Goal: Task Accomplishment & Management: Manage account settings

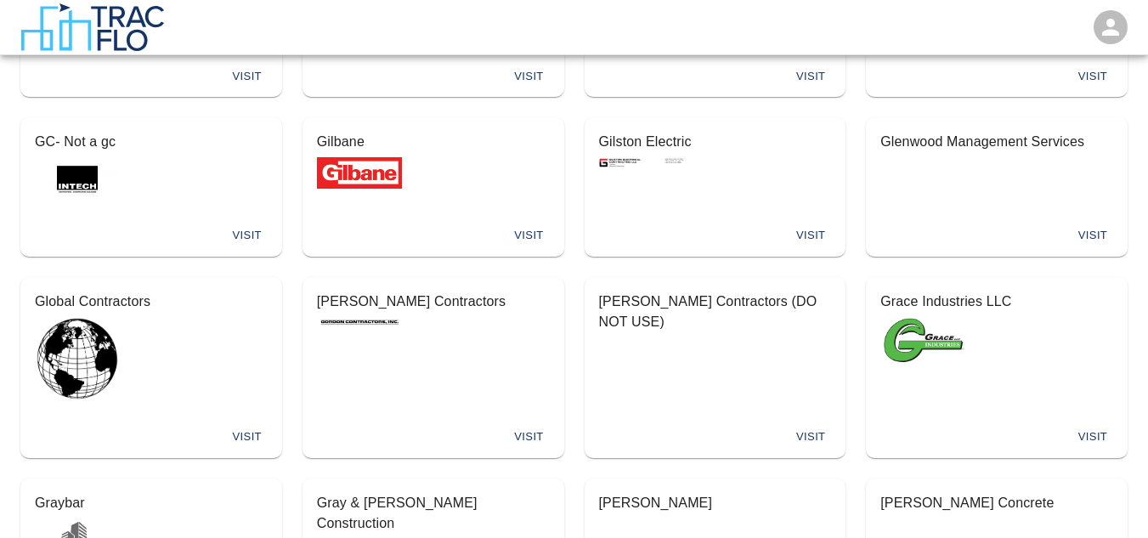
scroll to position [3849, 0]
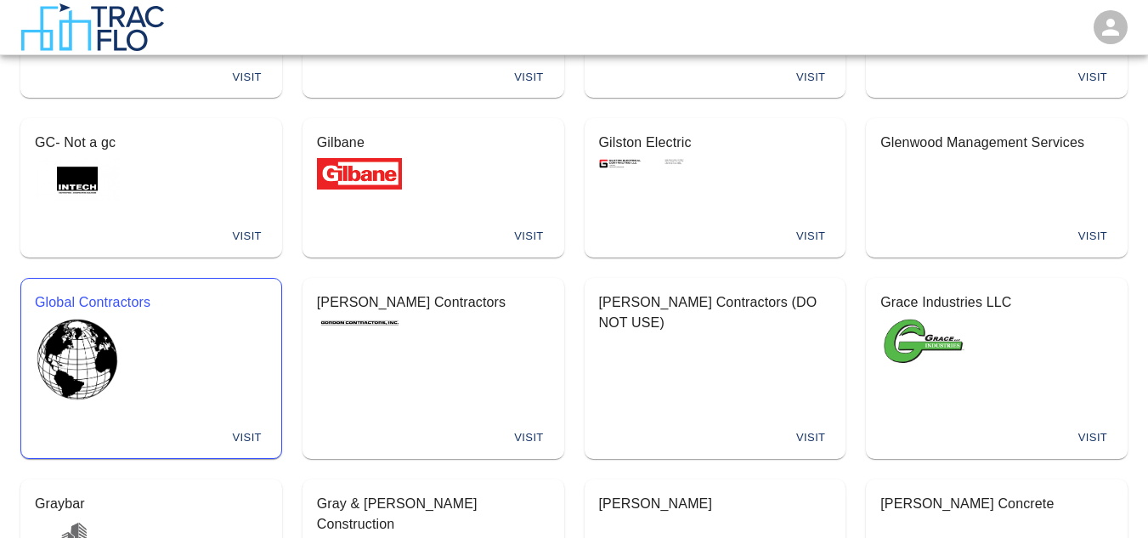
click at [259, 425] on button "Visit" at bounding box center [247, 438] width 54 height 26
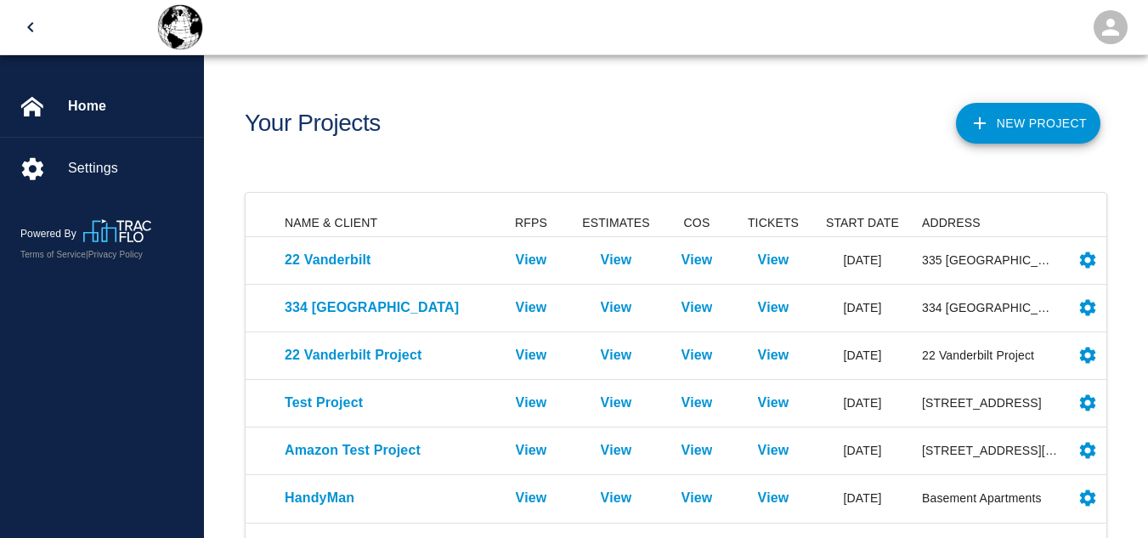
scroll to position [83, 0]
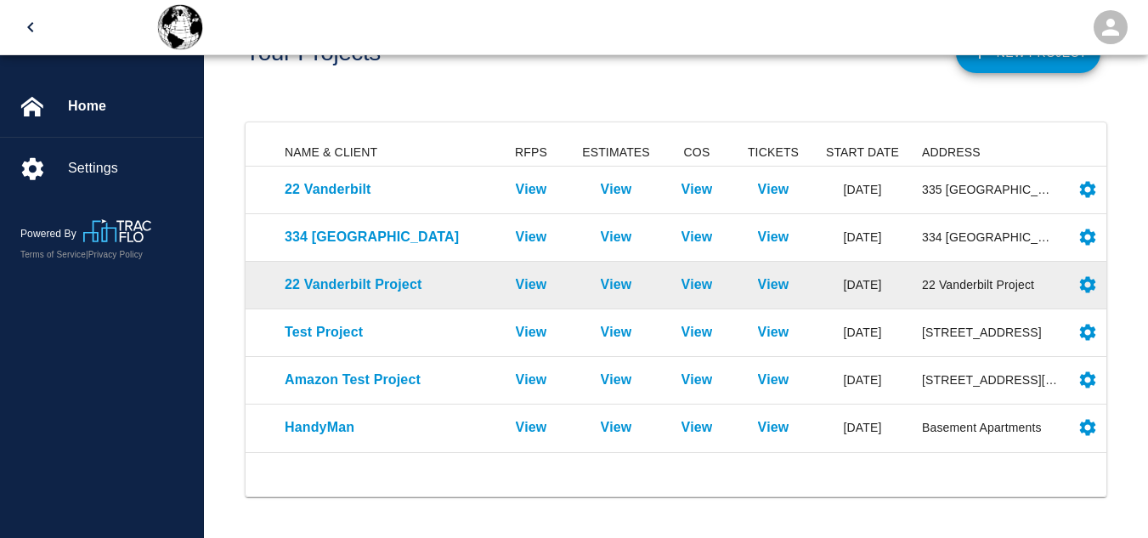
click at [544, 295] on div "View" at bounding box center [531, 286] width 85 height 48
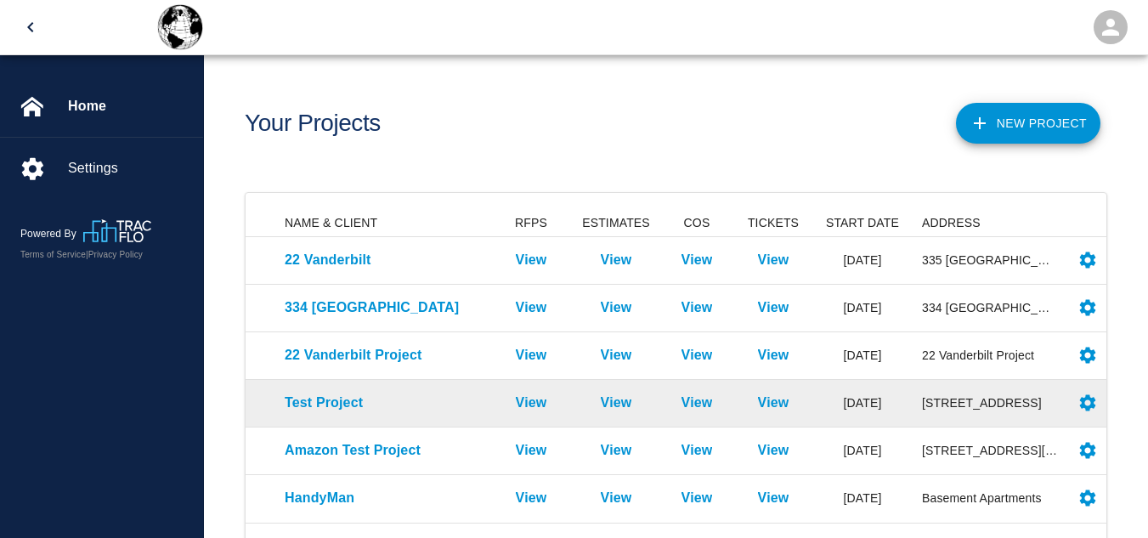
scroll to position [49, 0]
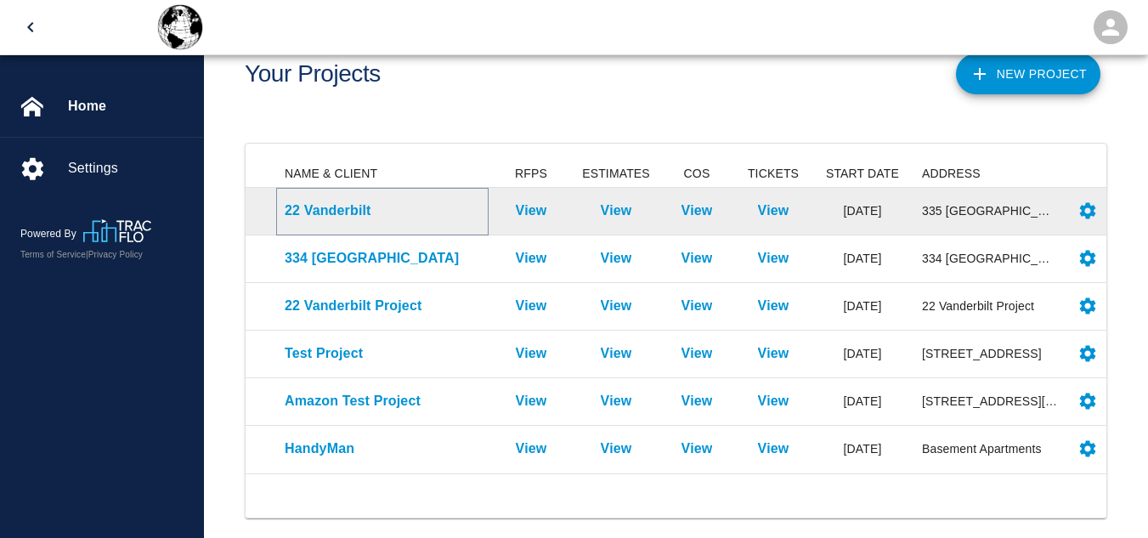
click at [324, 208] on p "22 Vanderbilt" at bounding box center [382, 211] width 195 height 20
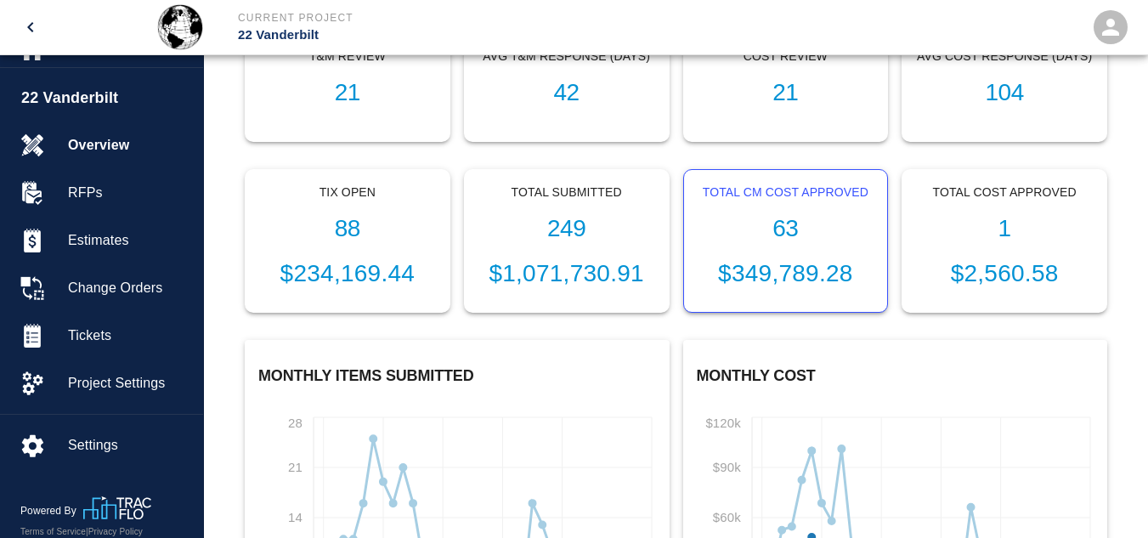
scroll to position [456, 0]
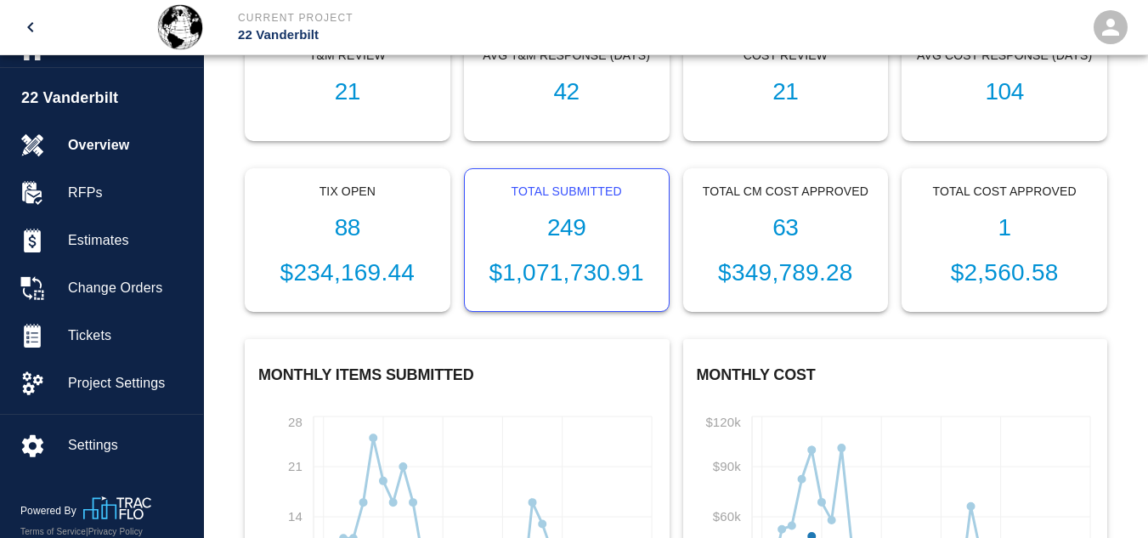
click at [579, 246] on div "Total Submitted 249 $1,071,730.91" at bounding box center [567, 240] width 204 height 143
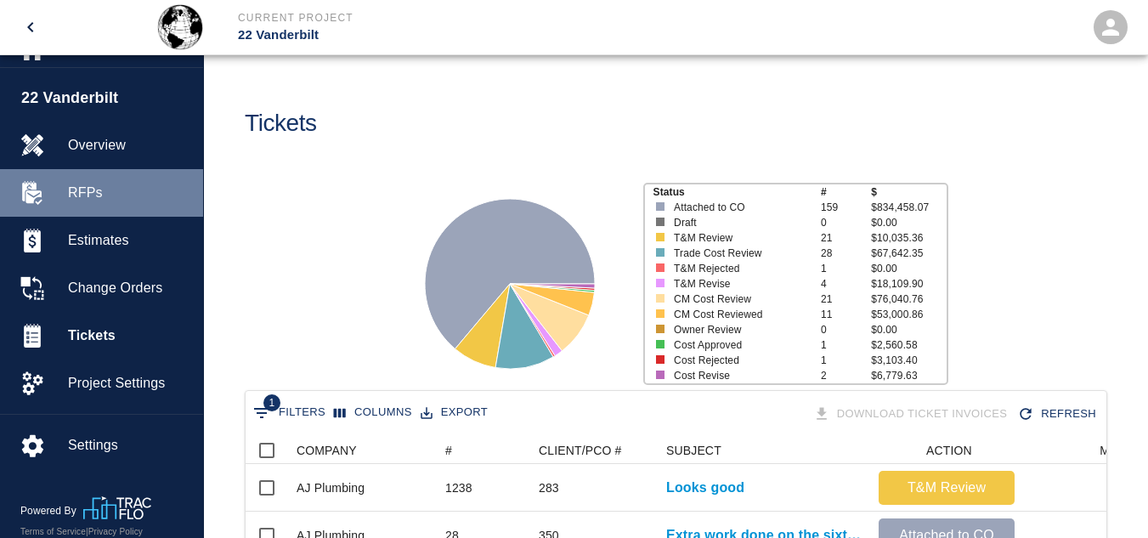
click at [88, 180] on div "RFPs" at bounding box center [101, 193] width 203 height 48
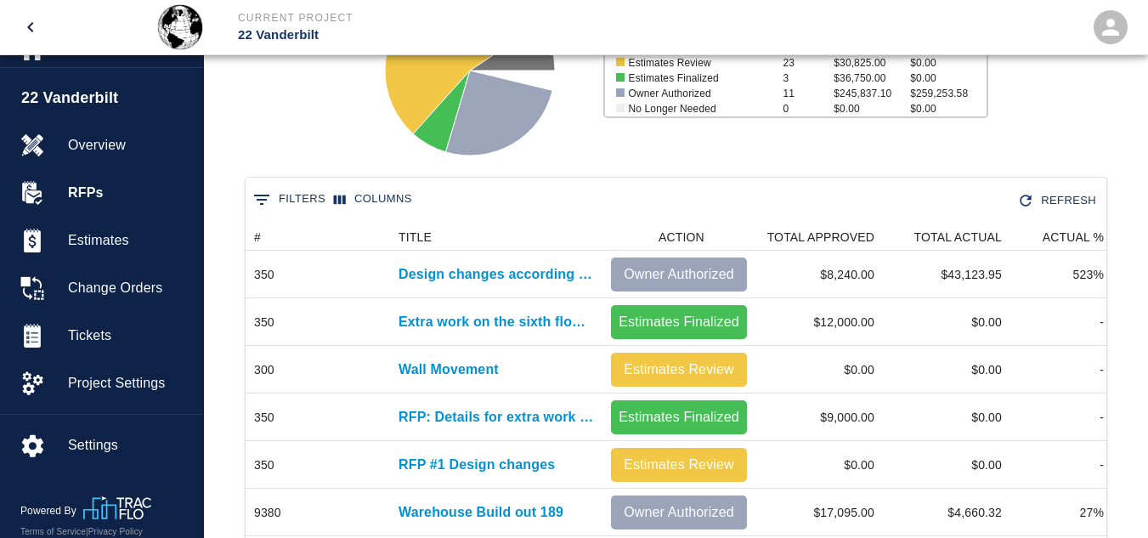
scroll to position [215, 0]
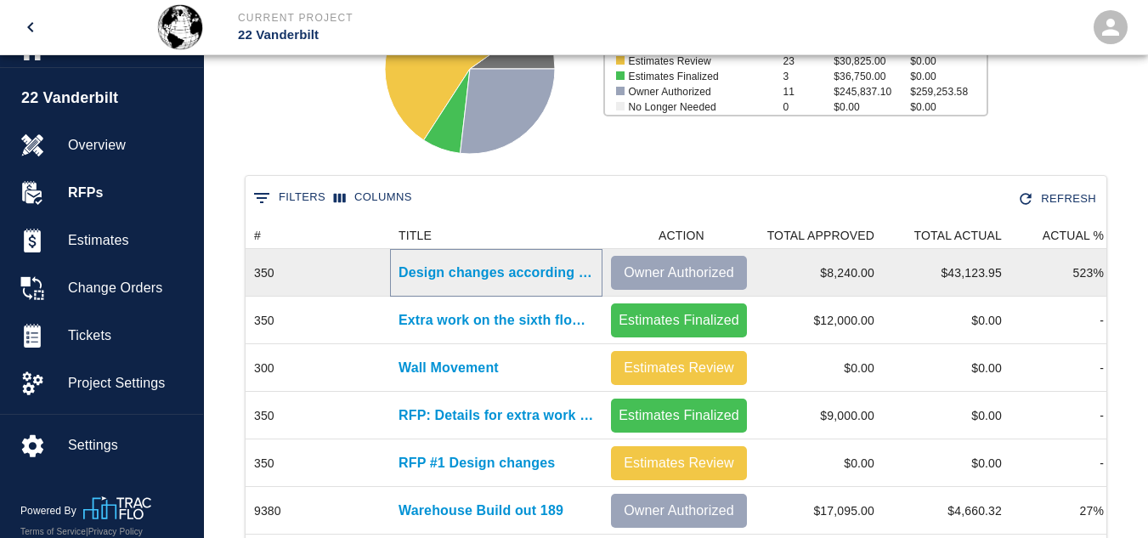
click at [490, 269] on p "Design changes according to bulletin submitted by Owne" at bounding box center [496, 273] width 195 height 20
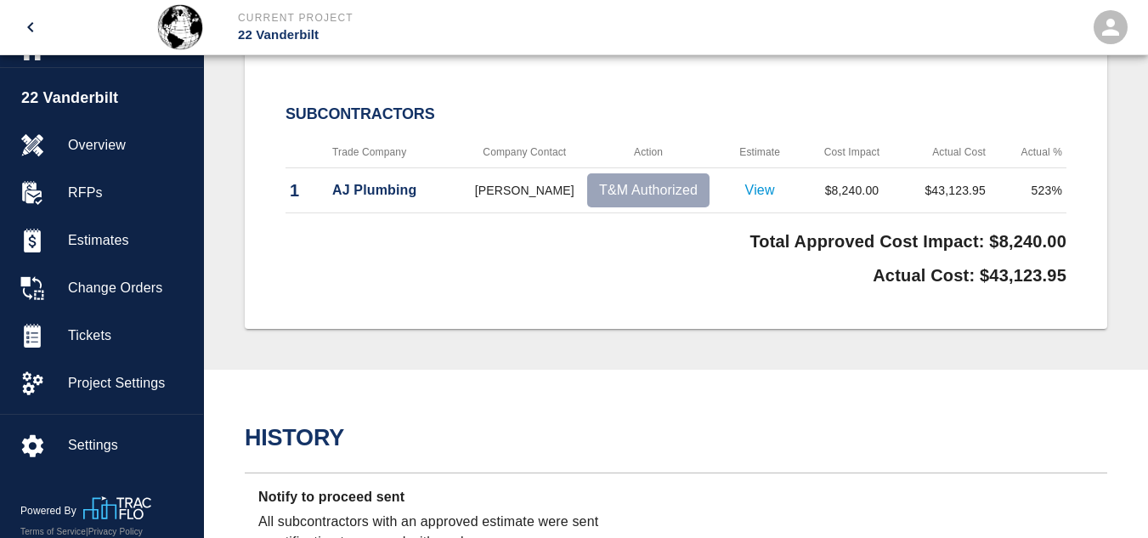
scroll to position [615, 0]
click at [762, 195] on p "View" at bounding box center [759, 191] width 83 height 20
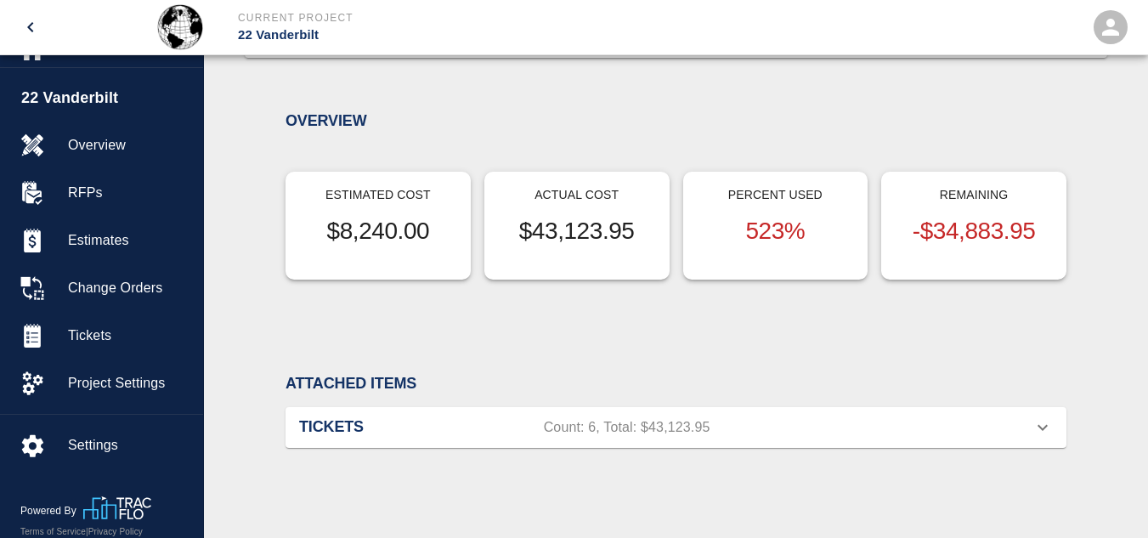
scroll to position [1372, 0]
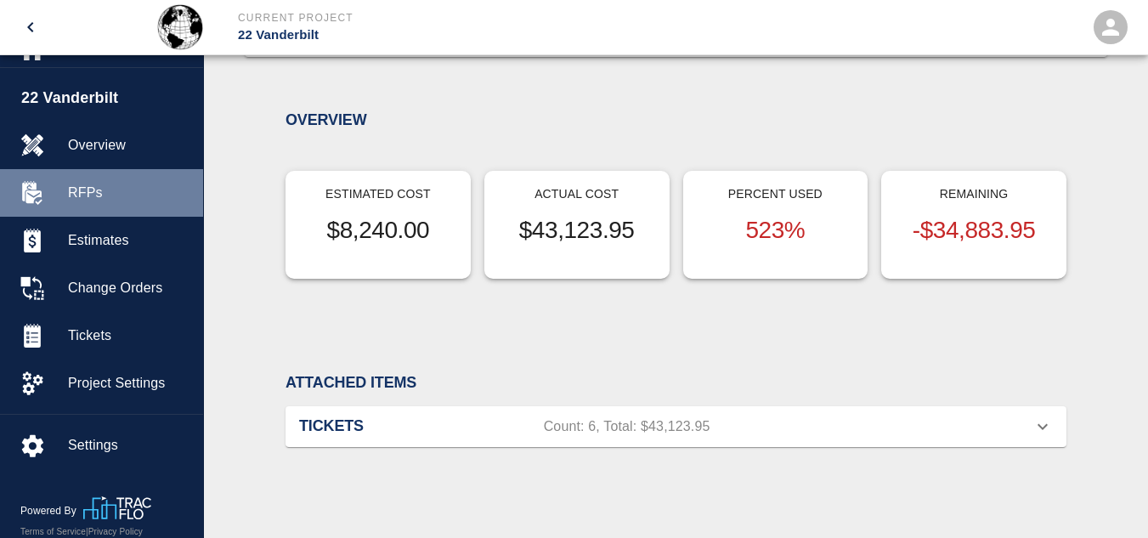
click at [82, 185] on span "RFPs" at bounding box center [129, 193] width 122 height 20
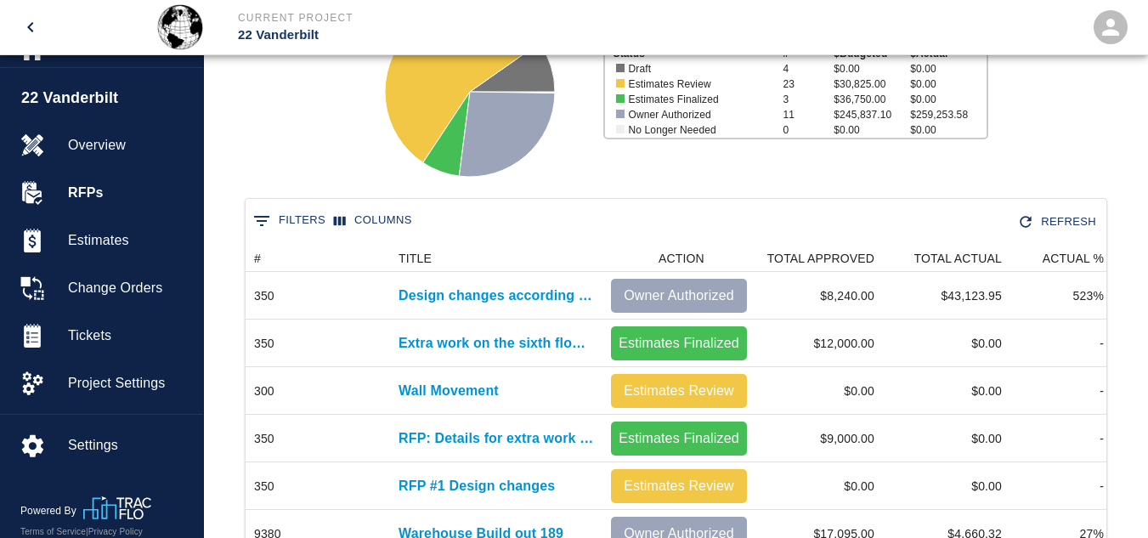
scroll to position [193, 0]
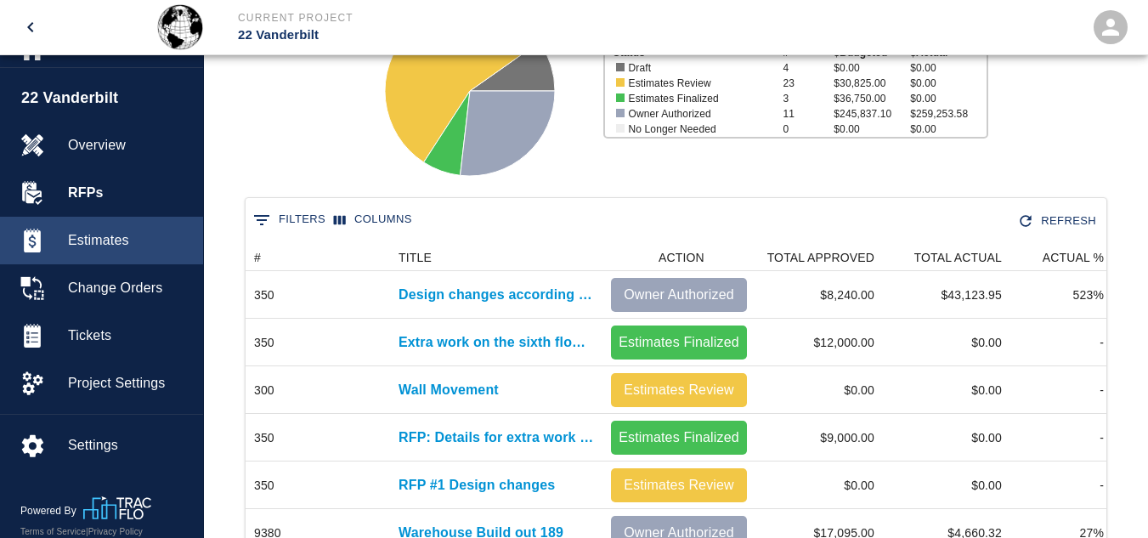
click at [108, 238] on span "Estimates" at bounding box center [129, 240] width 122 height 20
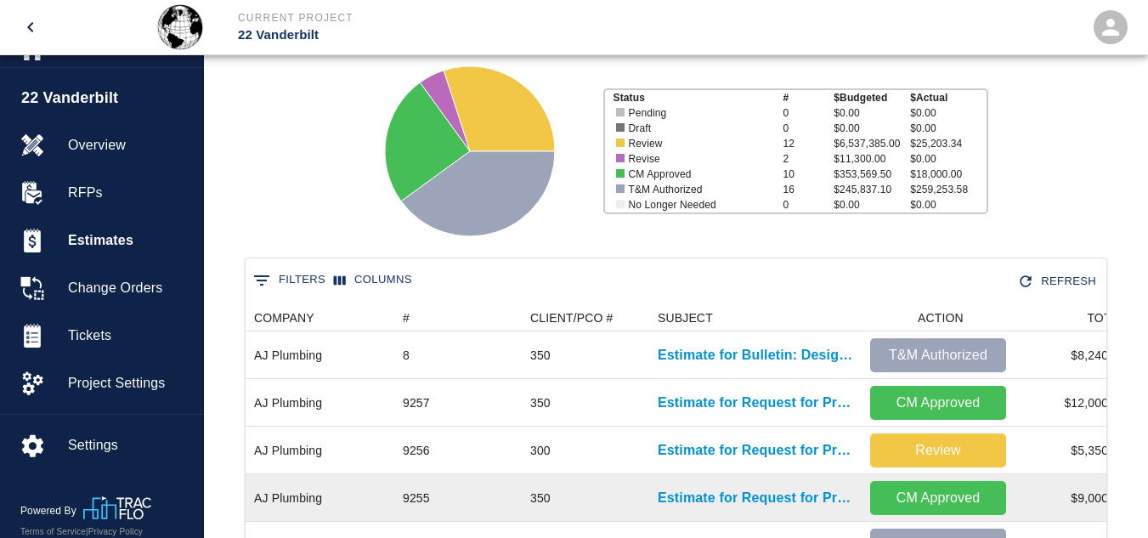
scroll to position [133, 0]
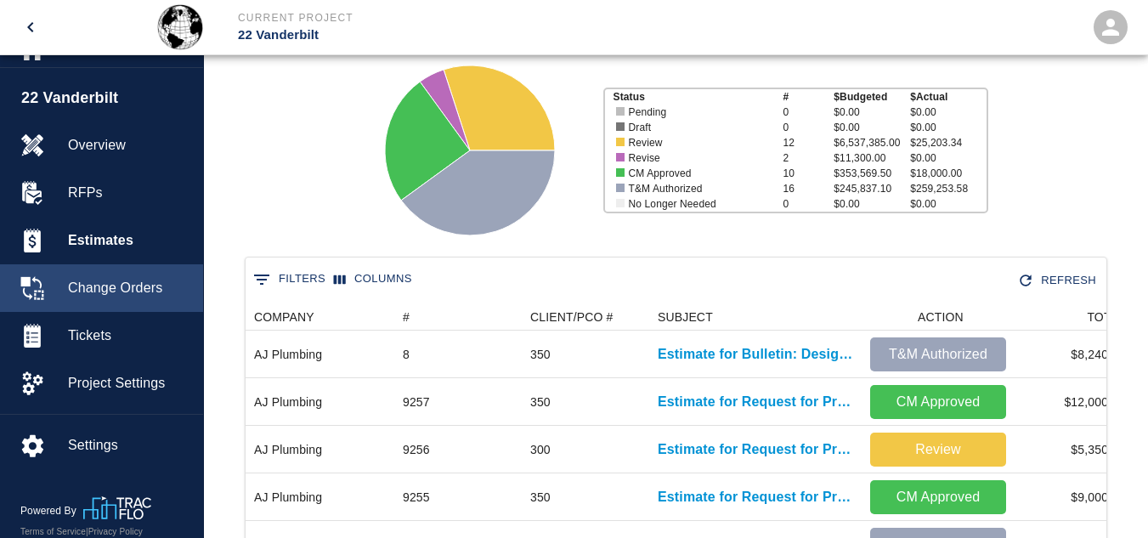
click at [124, 289] on span "Change Orders" at bounding box center [129, 288] width 122 height 20
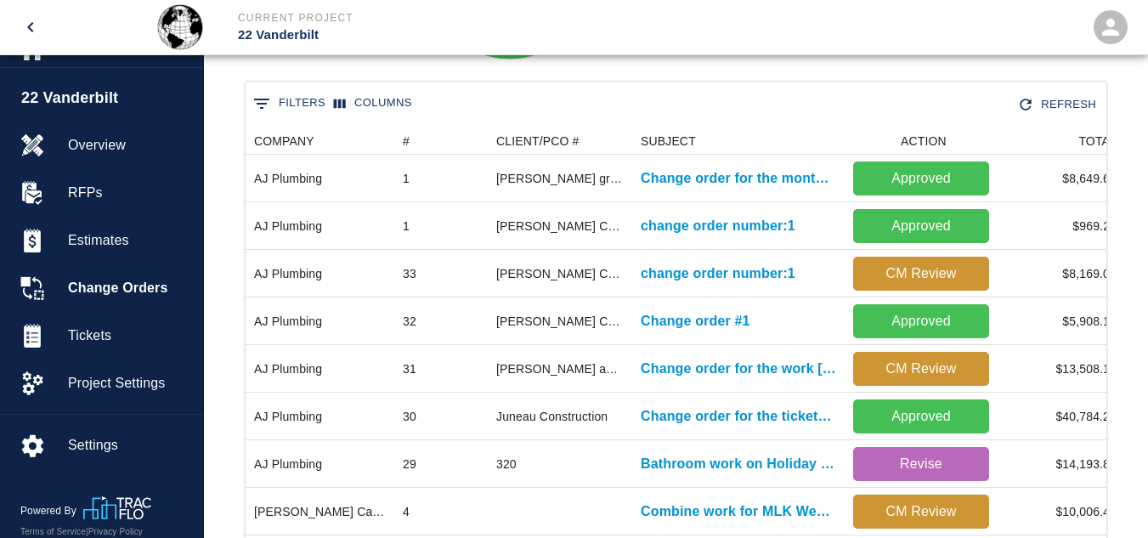
scroll to position [312, 0]
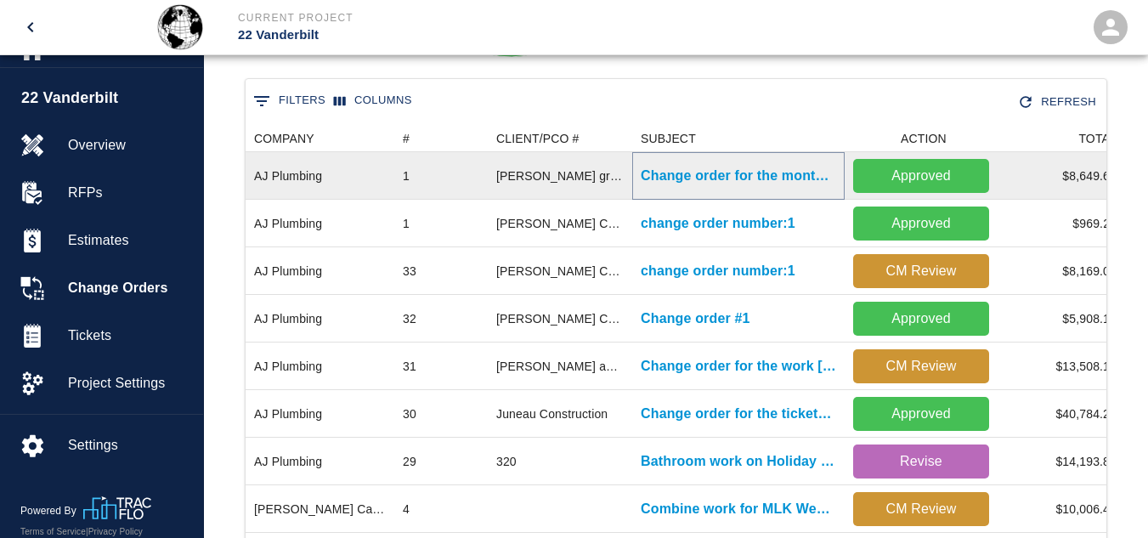
click at [722, 180] on p "Change order for the month of June" at bounding box center [738, 176] width 195 height 20
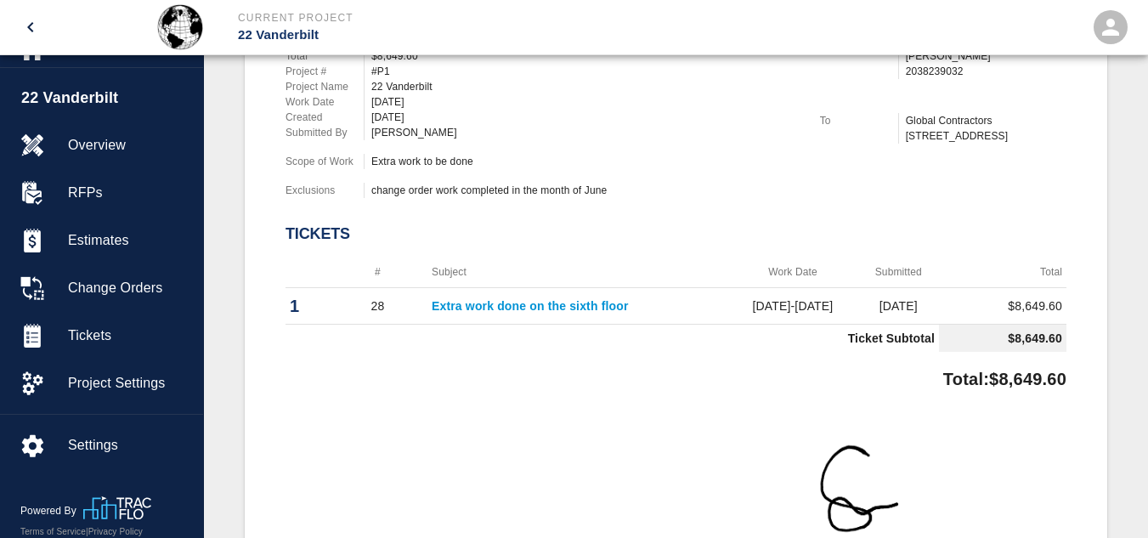
scroll to position [504, 0]
click at [517, 304] on link "Extra work done on the sixth floor" at bounding box center [530, 307] width 196 height 14
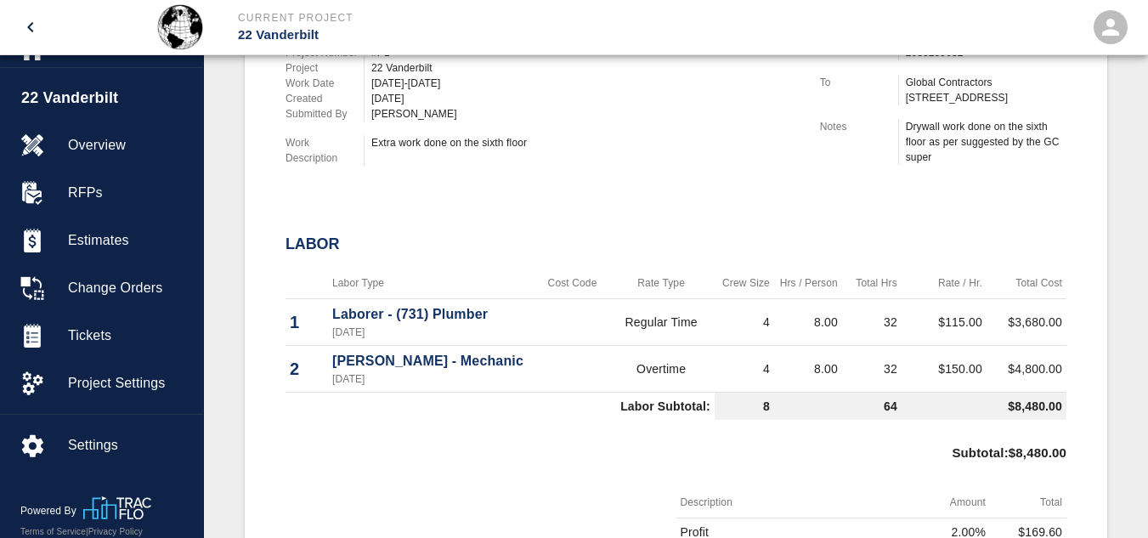
scroll to position [650, 0]
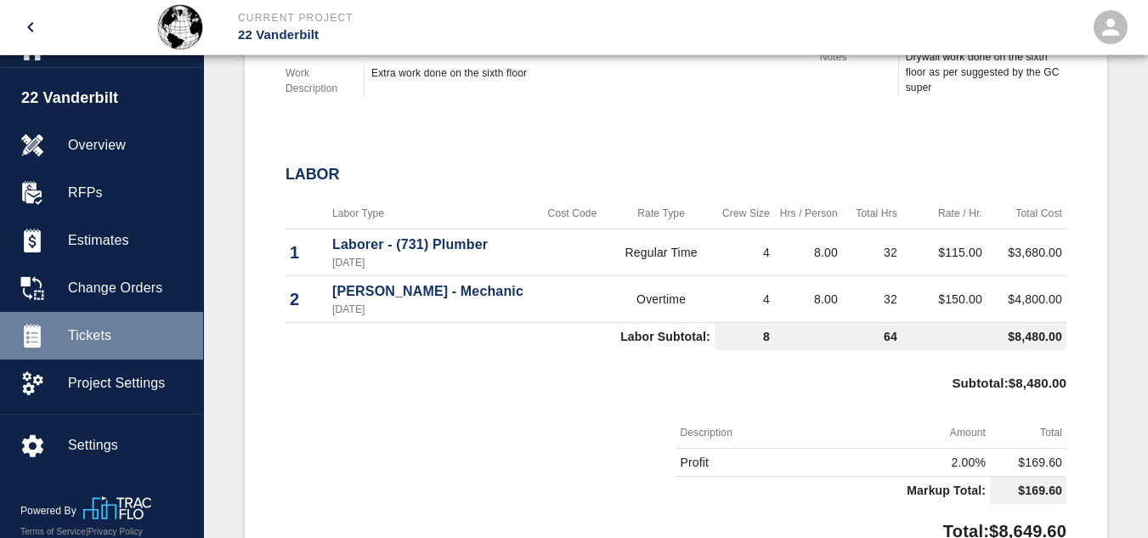
click at [82, 331] on span "Tickets" at bounding box center [129, 335] width 122 height 20
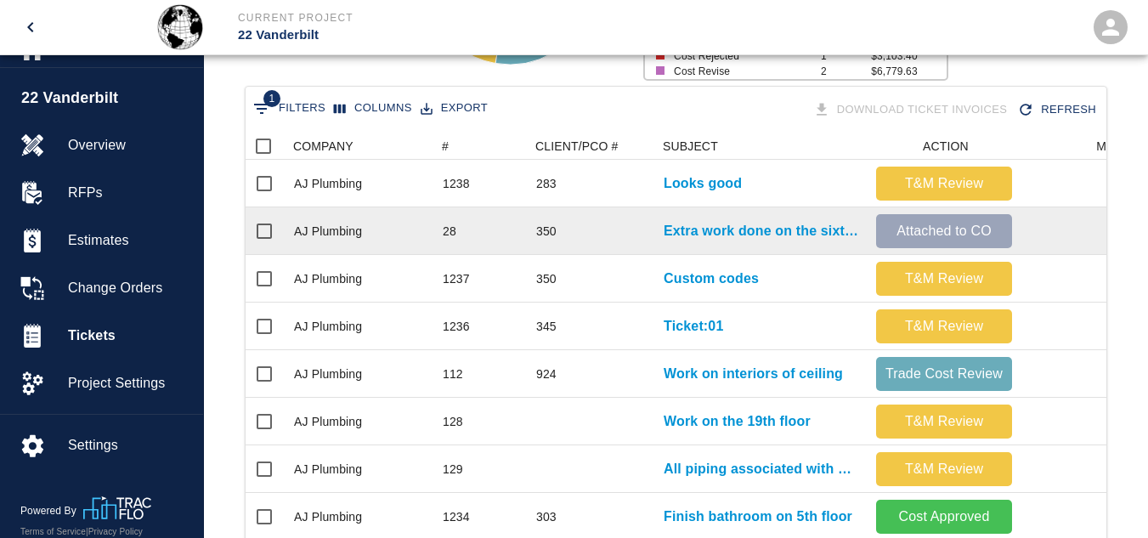
scroll to position [0, 2]
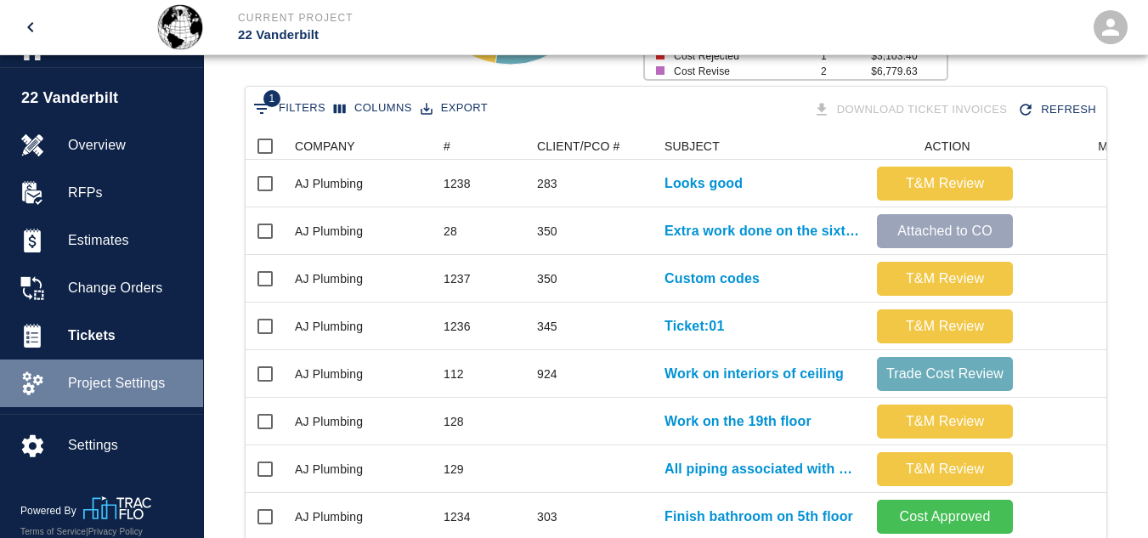
click at [130, 383] on span "Project Settings" at bounding box center [129, 383] width 122 height 20
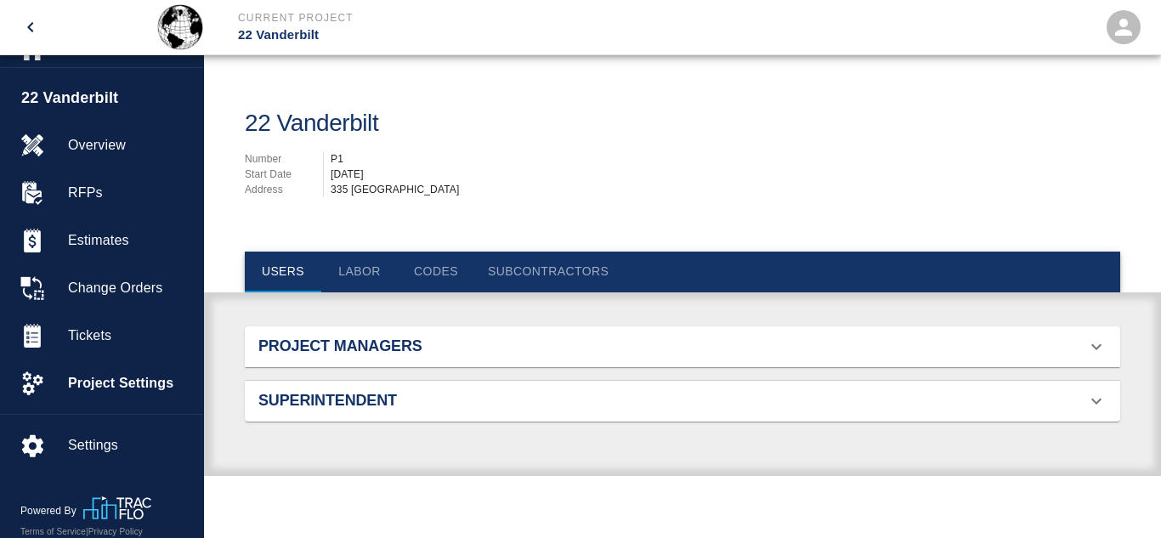
scroll to position [395, 835]
drag, startPoint x: 356, startPoint y: 266, endPoint x: 321, endPoint y: 275, distance: 36.1
click at [321, 275] on button "Labor" at bounding box center [359, 272] width 76 height 41
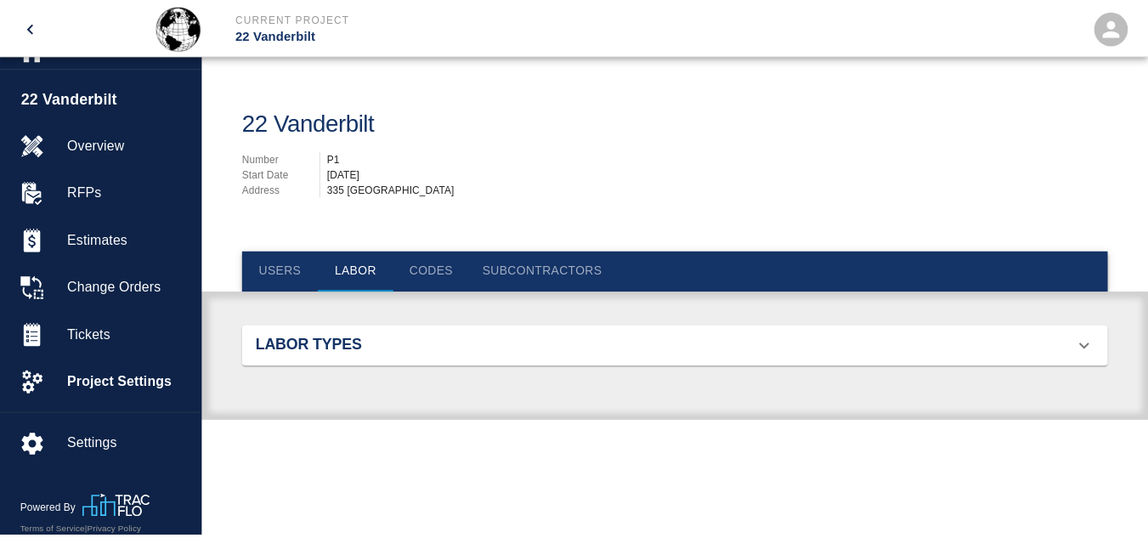
scroll to position [1204, 835]
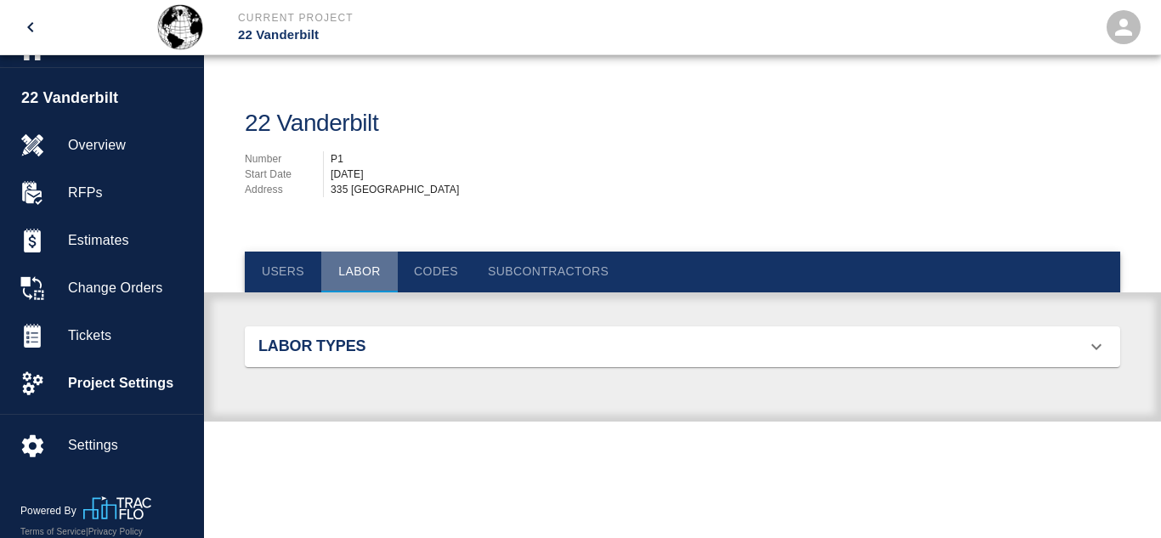
click at [363, 270] on button "Labor" at bounding box center [359, 272] width 76 height 41
click at [425, 350] on h2 "Labor Types" at bounding box center [396, 346] width 276 height 19
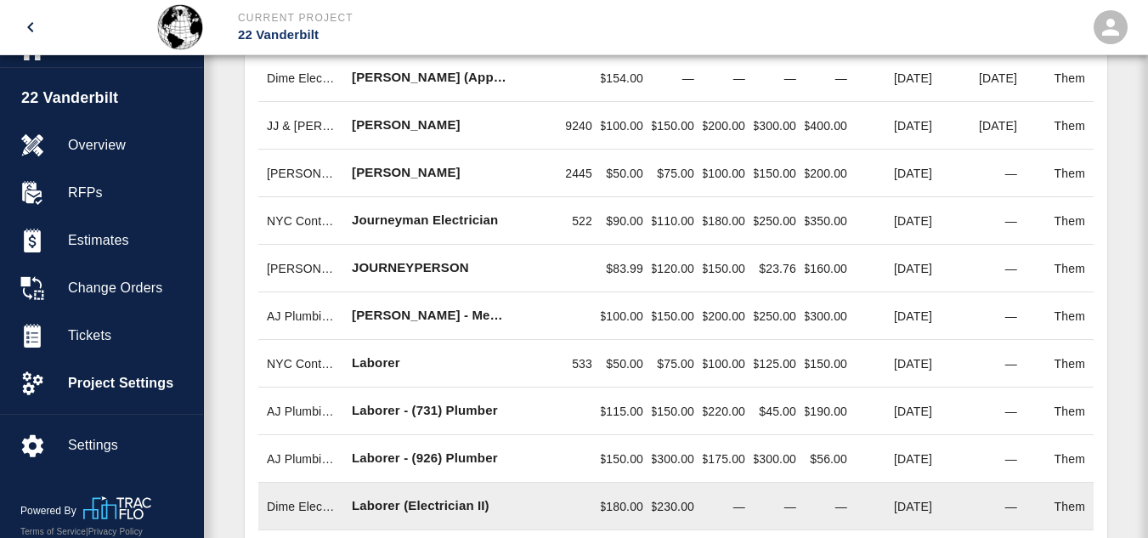
scroll to position [783, 0]
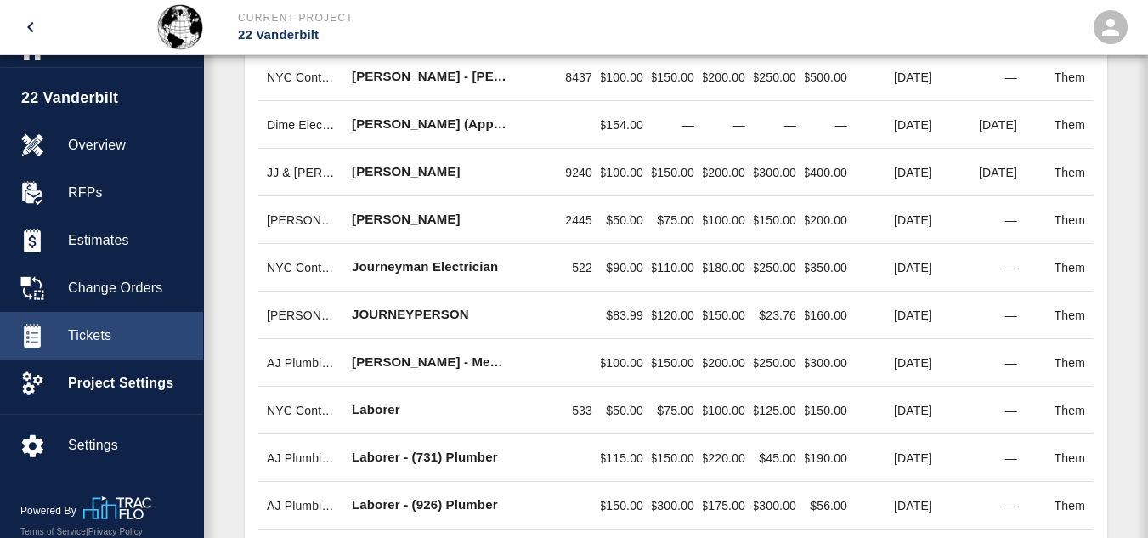
click at [87, 325] on span "Tickets" at bounding box center [129, 335] width 122 height 20
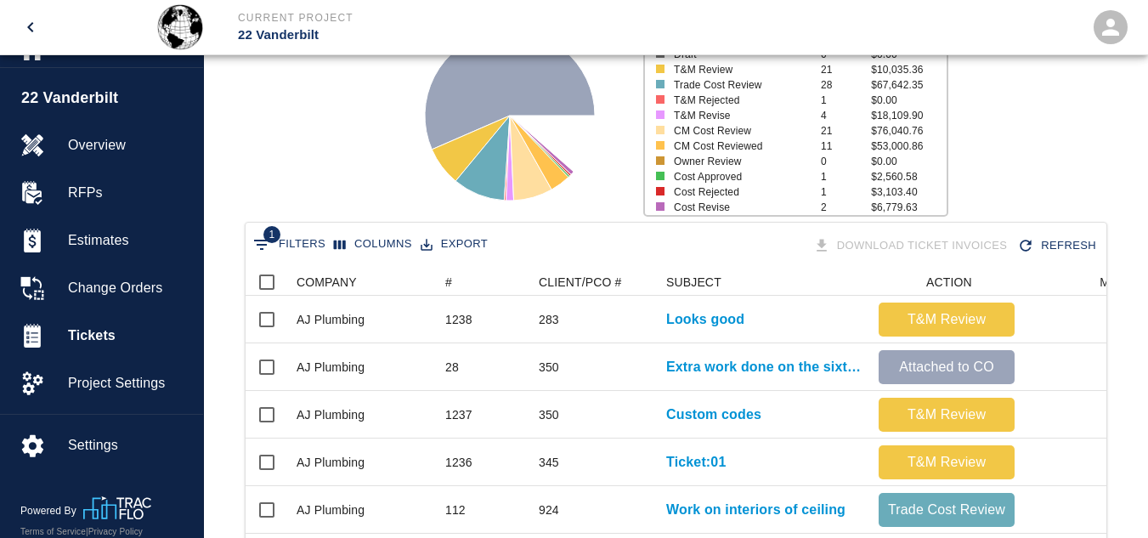
scroll to position [169, 0]
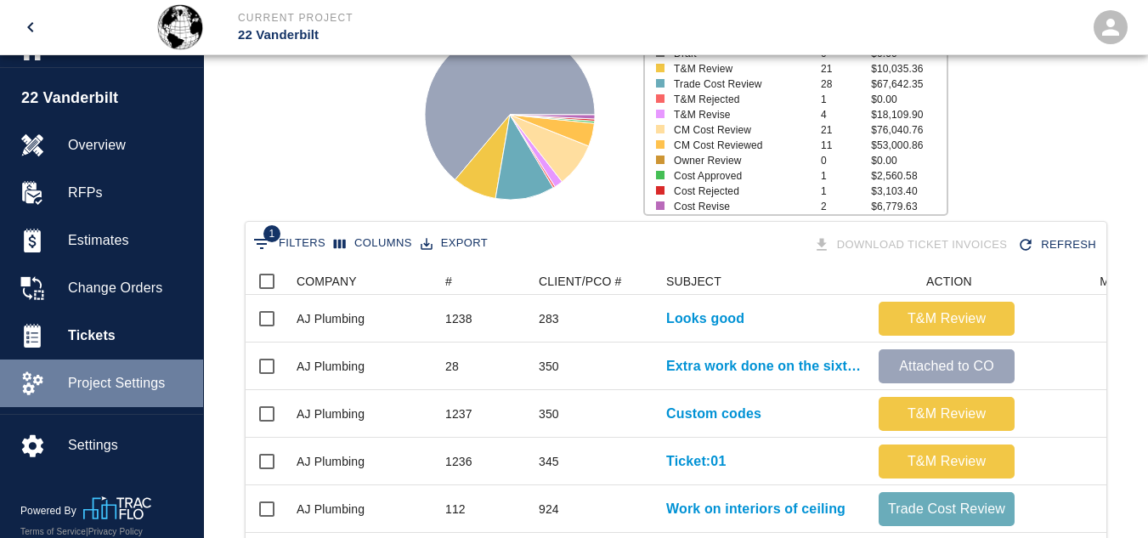
drag, startPoint x: 107, startPoint y: 376, endPoint x: 122, endPoint y: 392, distance: 21.0
click at [122, 392] on span "Project Settings" at bounding box center [129, 383] width 122 height 20
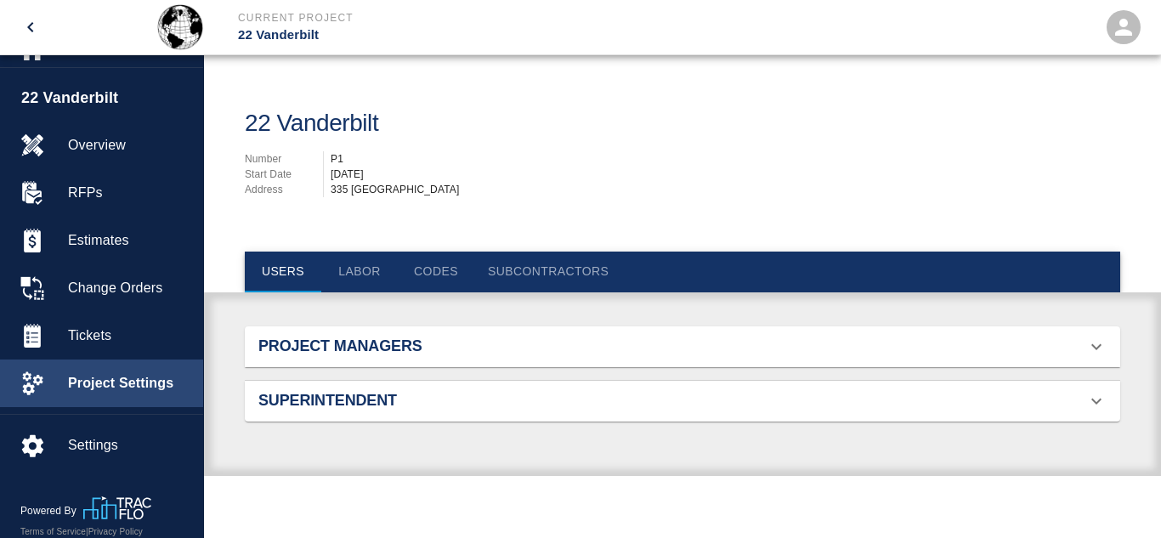
scroll to position [14, 14]
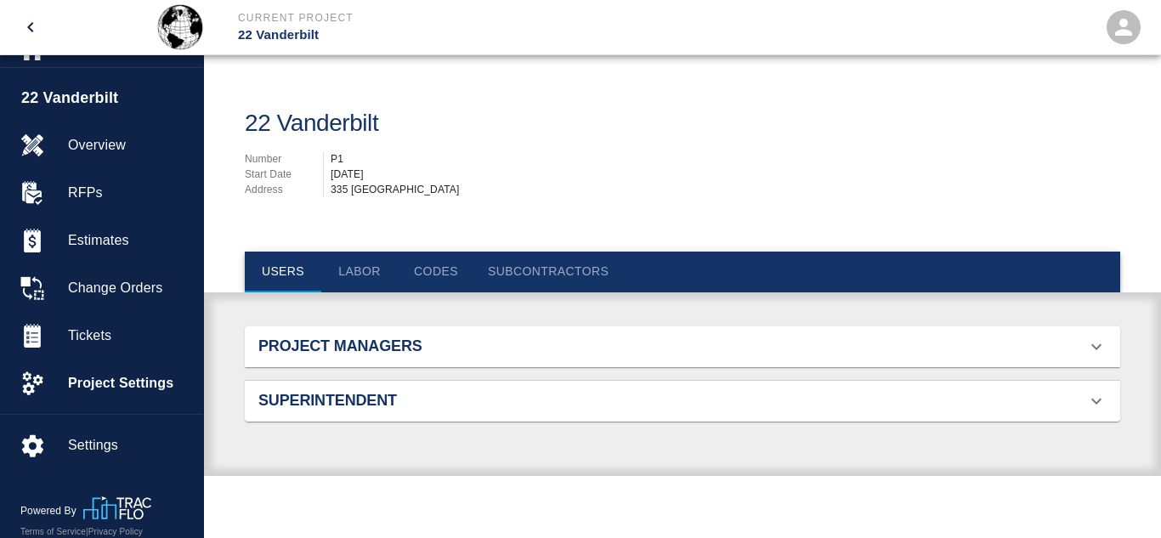
click at [438, 274] on button "Codes" at bounding box center [436, 272] width 76 height 41
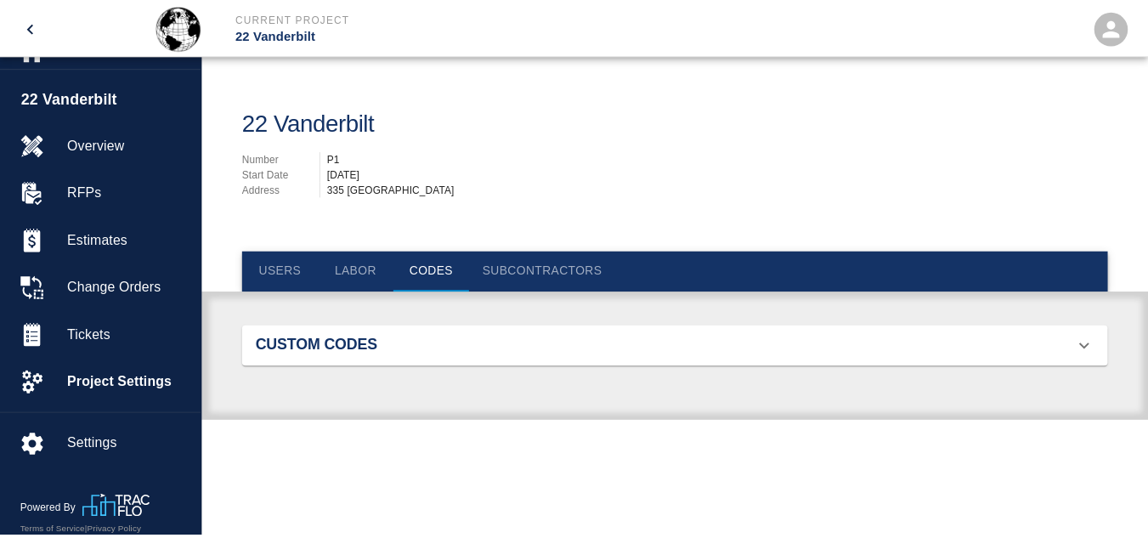
scroll to position [110, 835]
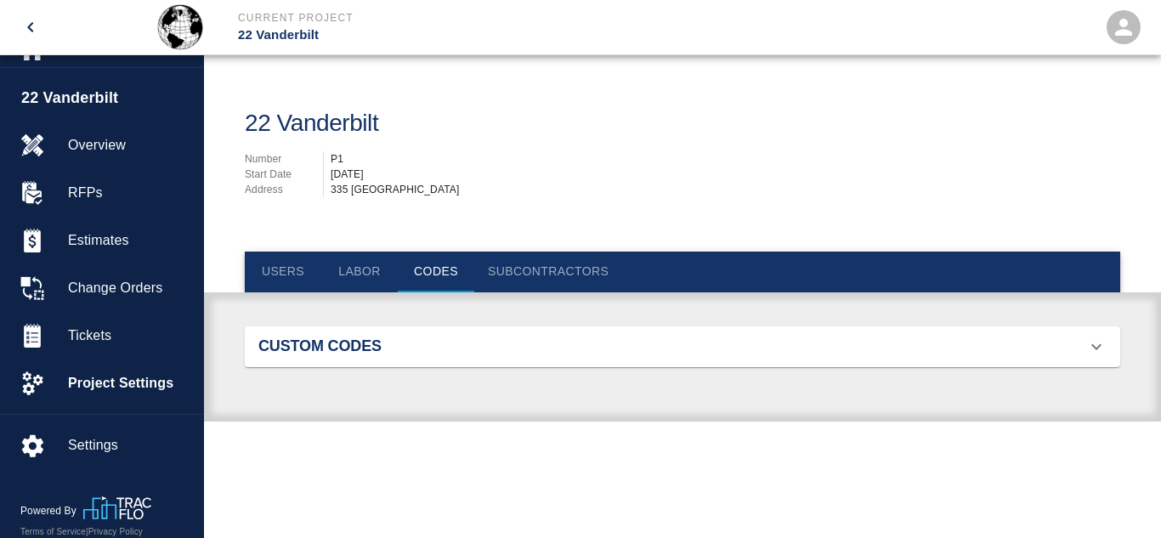
click at [729, 344] on div "Custom Codes" at bounding box center [672, 346] width 828 height 19
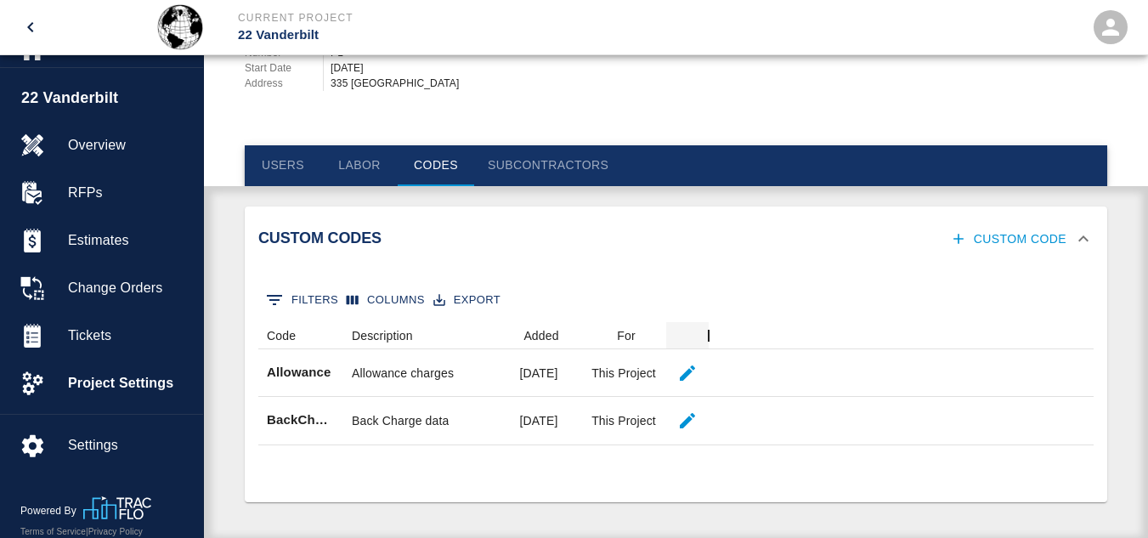
scroll to position [111, 0]
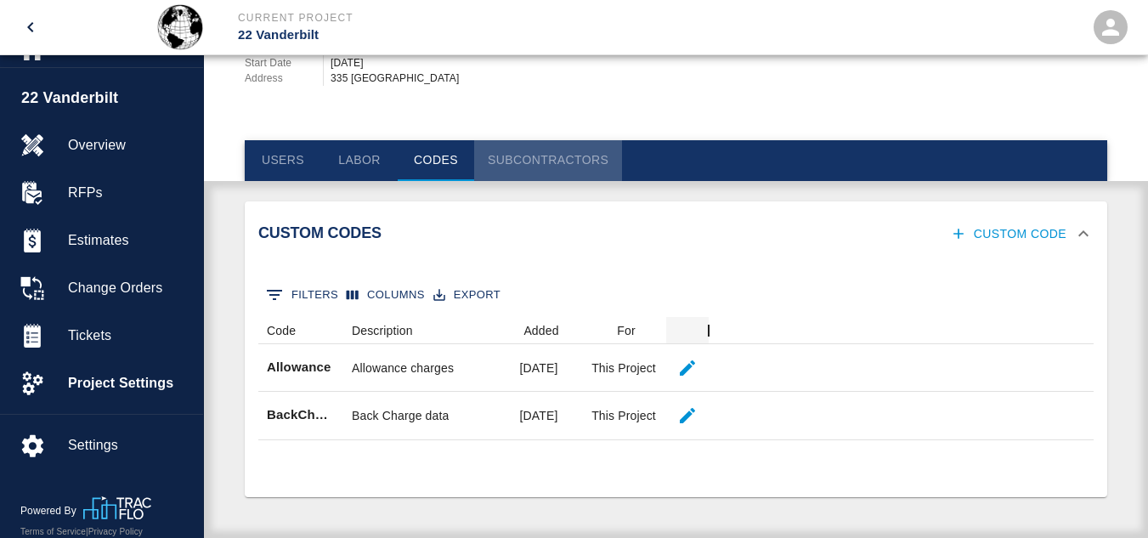
drag, startPoint x: 563, startPoint y: 148, endPoint x: 518, endPoint y: 161, distance: 46.2
drag, startPoint x: 518, startPoint y: 161, endPoint x: 512, endPoint y: 152, distance: 11.6
click at [512, 152] on button "Subcontractors" at bounding box center [548, 160] width 148 height 41
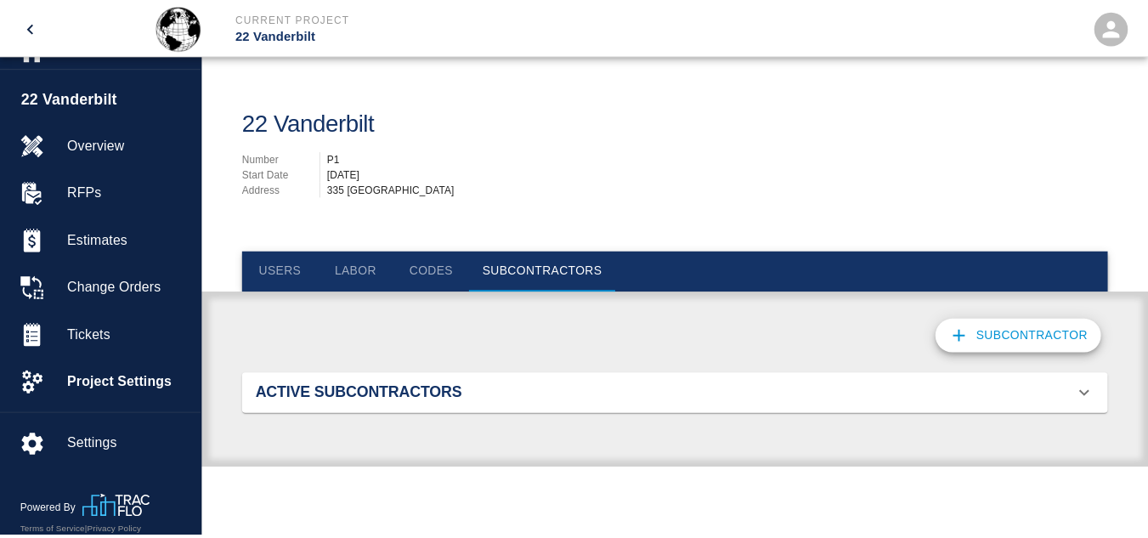
scroll to position [252, 835]
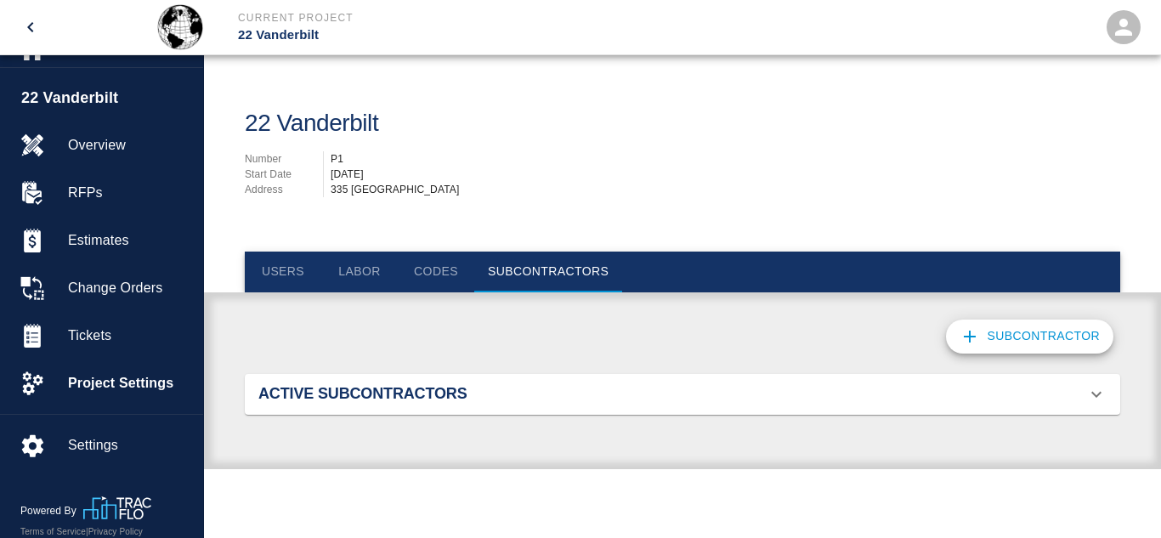
click at [600, 388] on div "Active Subcontractors" at bounding box center [672, 394] width 828 height 19
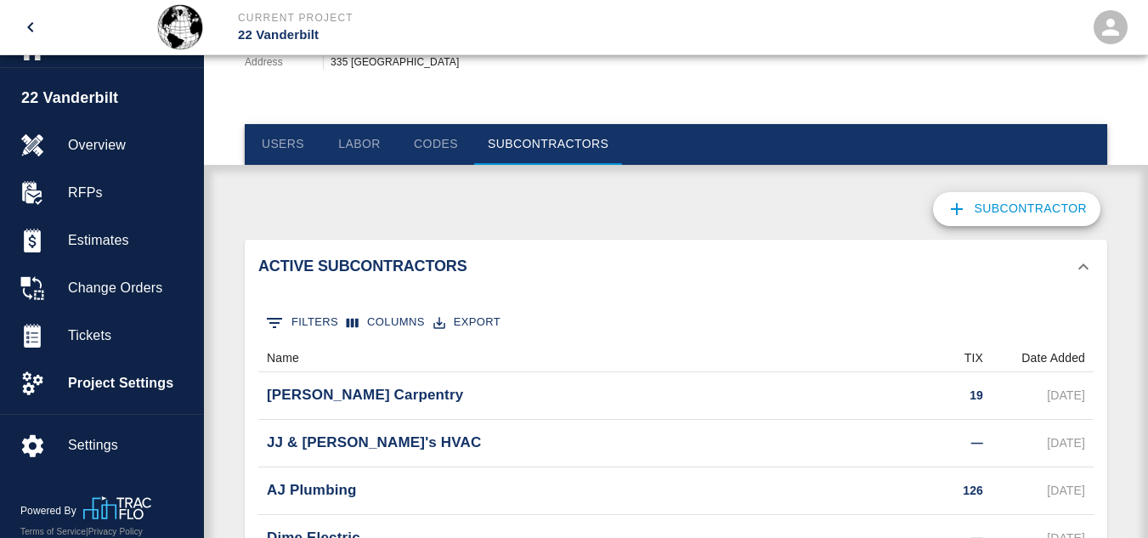
scroll to position [285, 0]
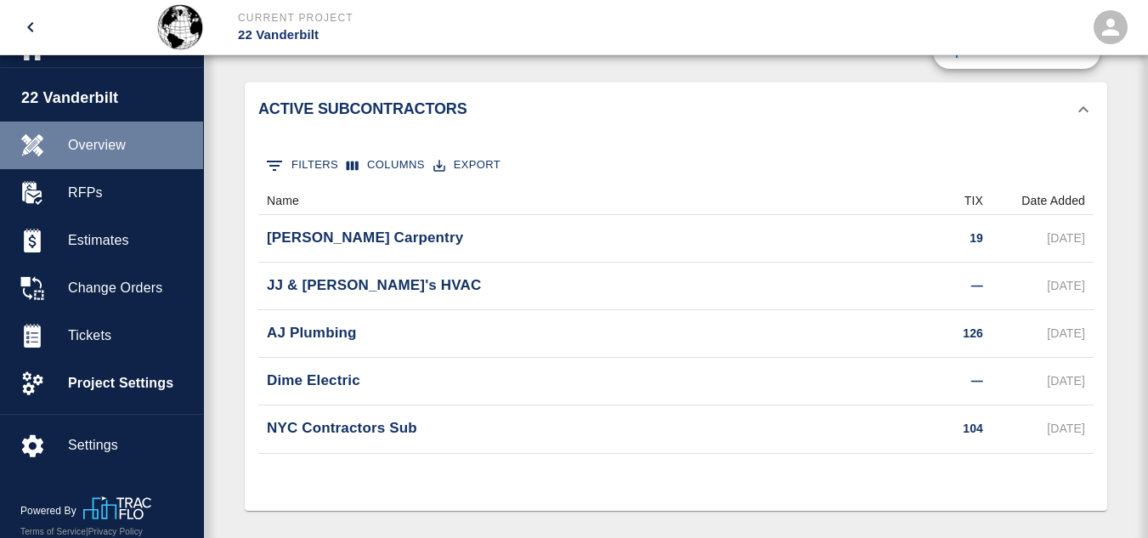
click at [104, 135] on span "Overview" at bounding box center [129, 145] width 122 height 20
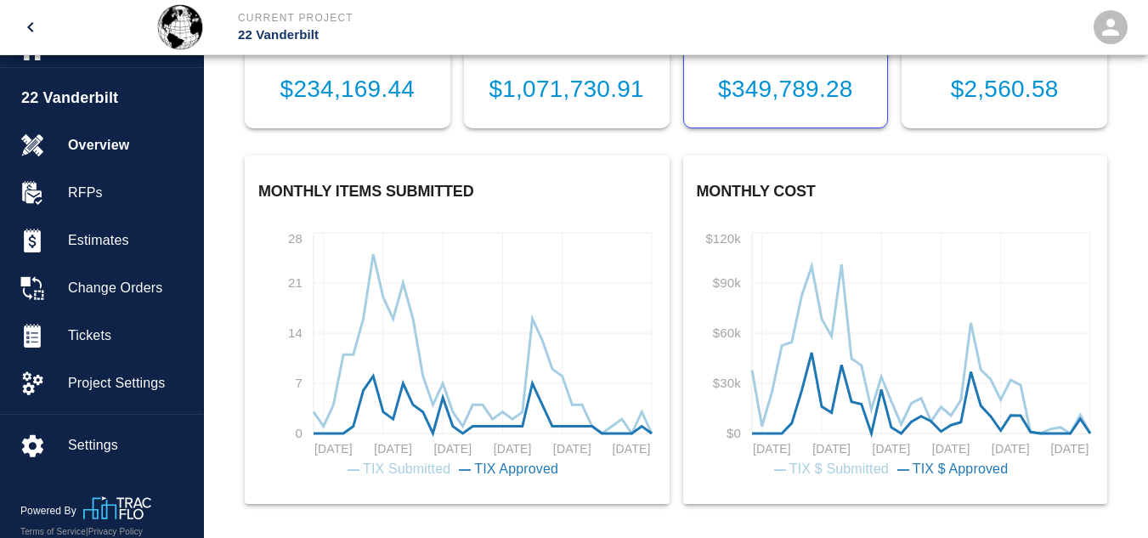
scroll to position [647, 0]
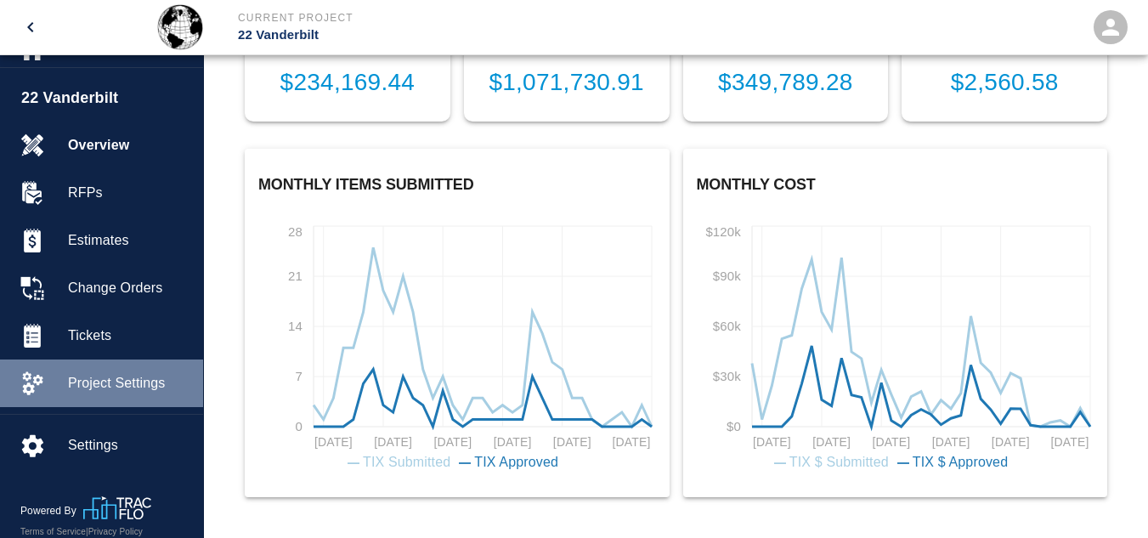
click at [127, 378] on span "Project Settings" at bounding box center [129, 383] width 122 height 20
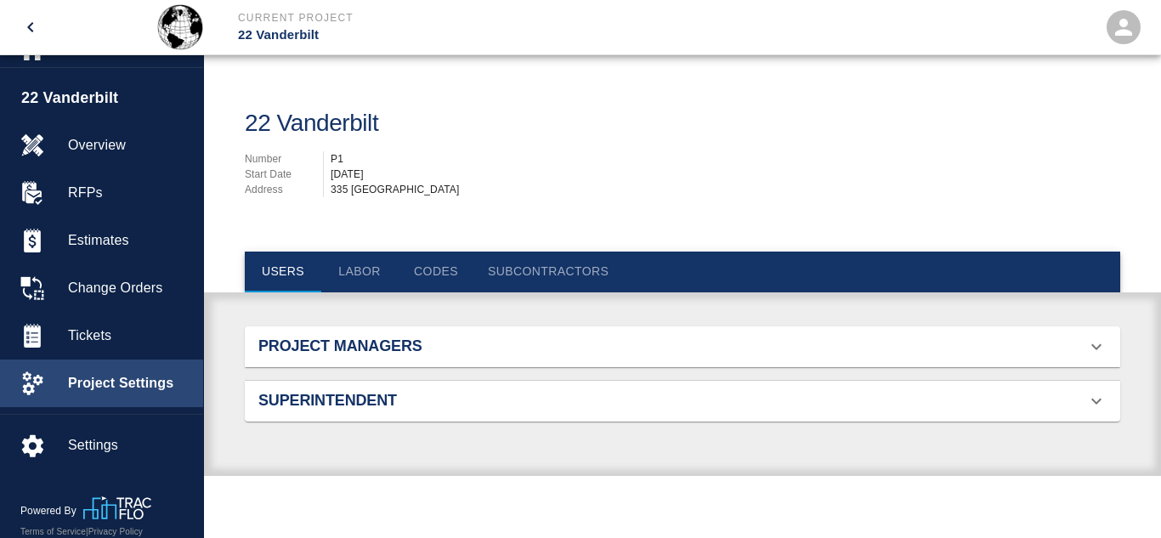
scroll to position [62, 835]
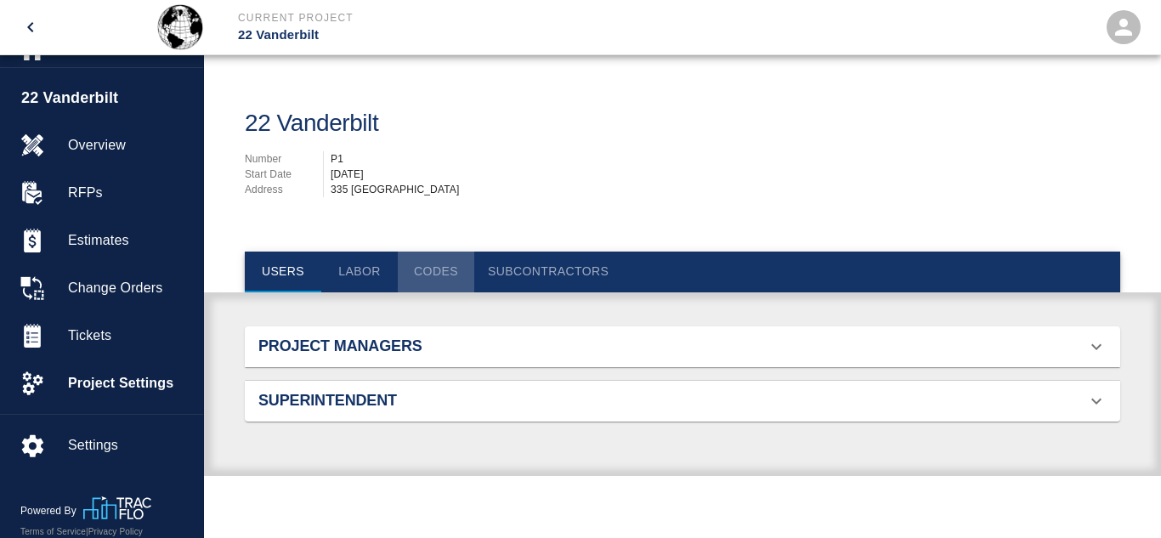
click at [438, 260] on button "Codes" at bounding box center [436, 272] width 76 height 41
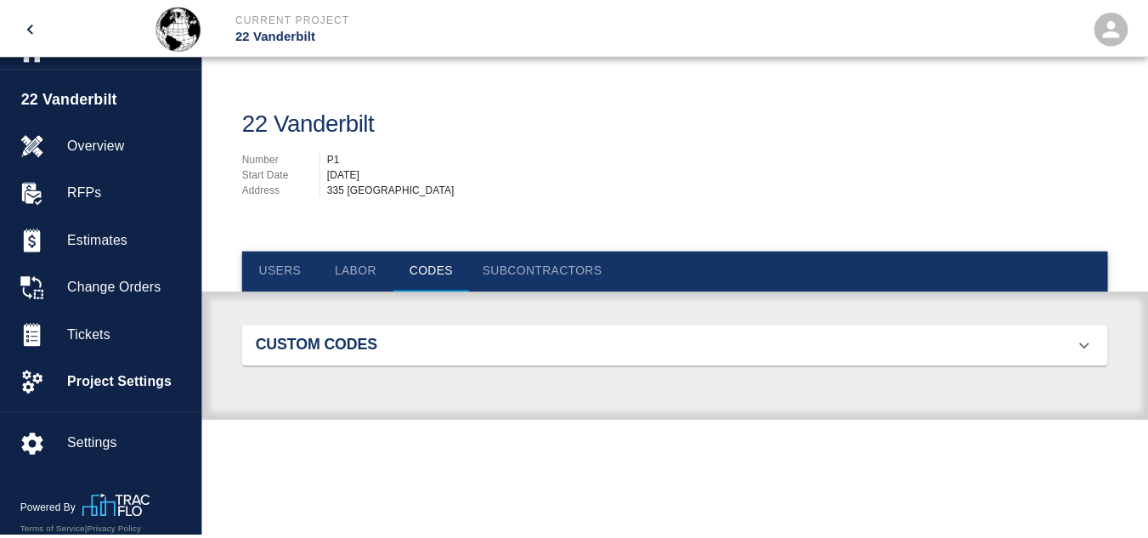
scroll to position [110, 835]
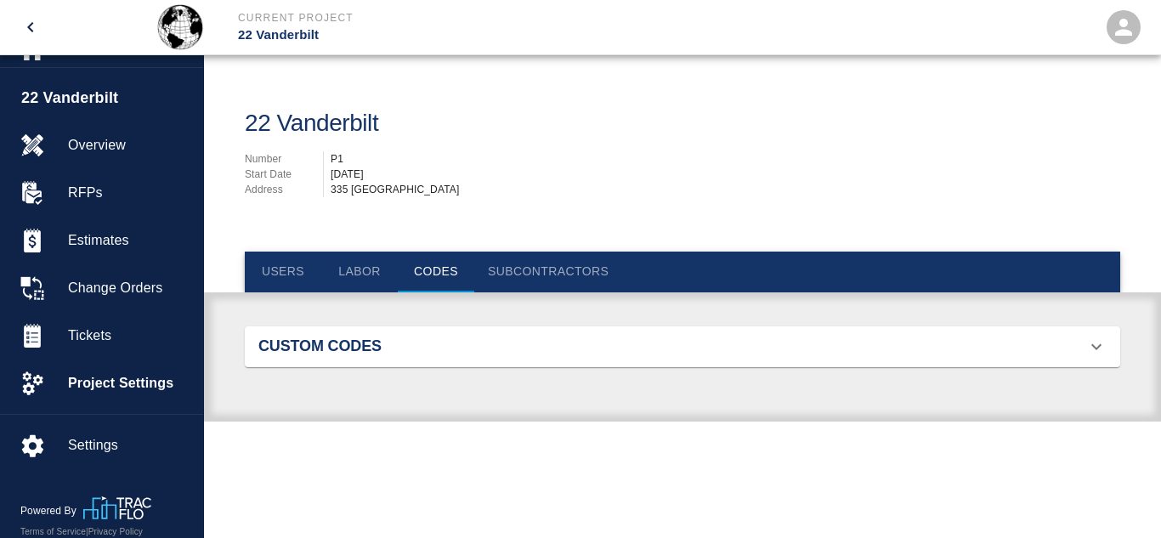
click at [1104, 342] on icon at bounding box center [1096, 347] width 20 height 20
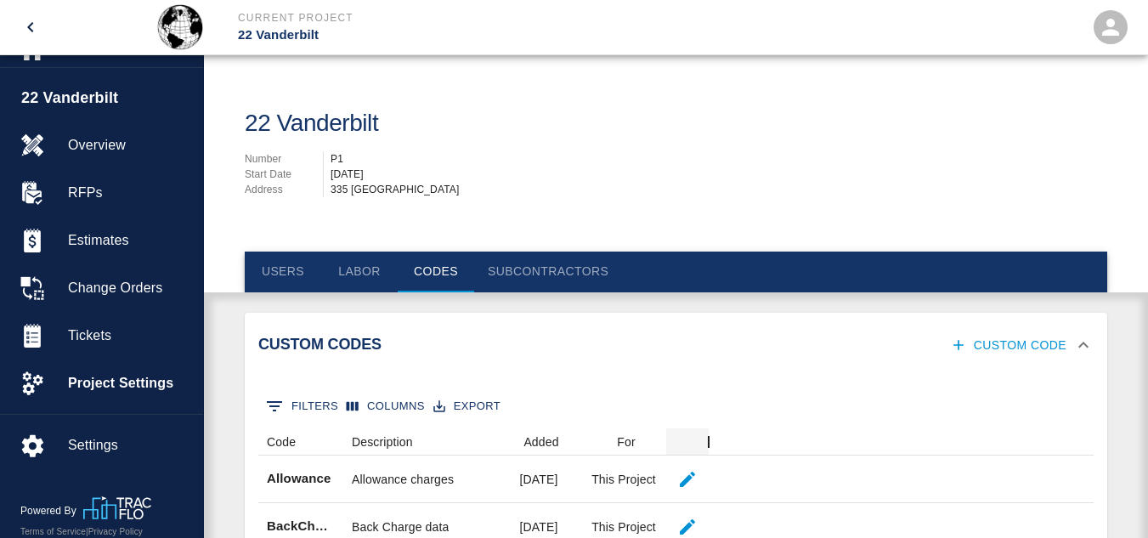
scroll to position [111, 0]
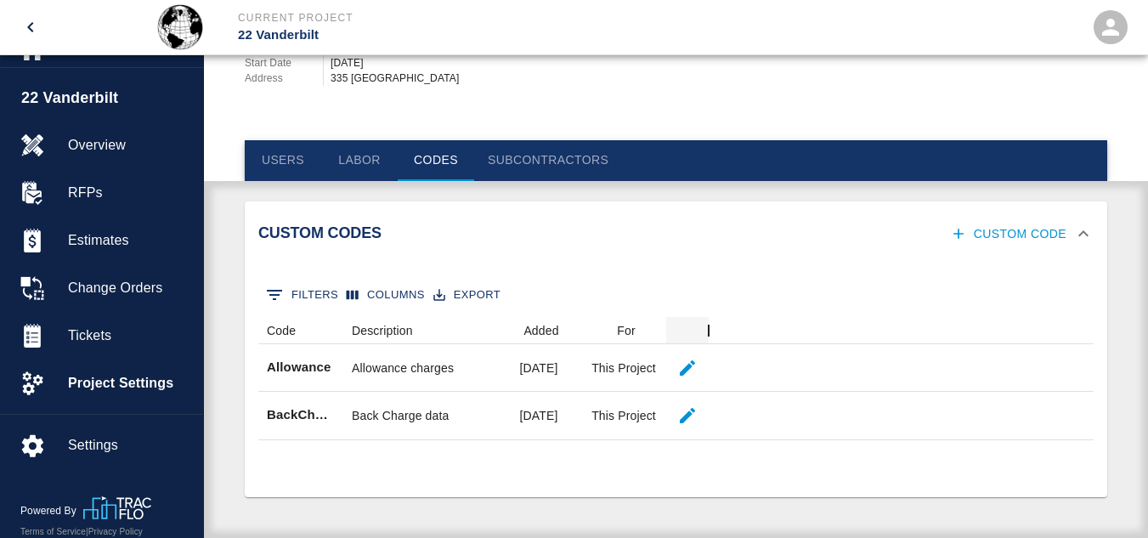
click at [963, 231] on icon "button" at bounding box center [958, 233] width 17 height 17
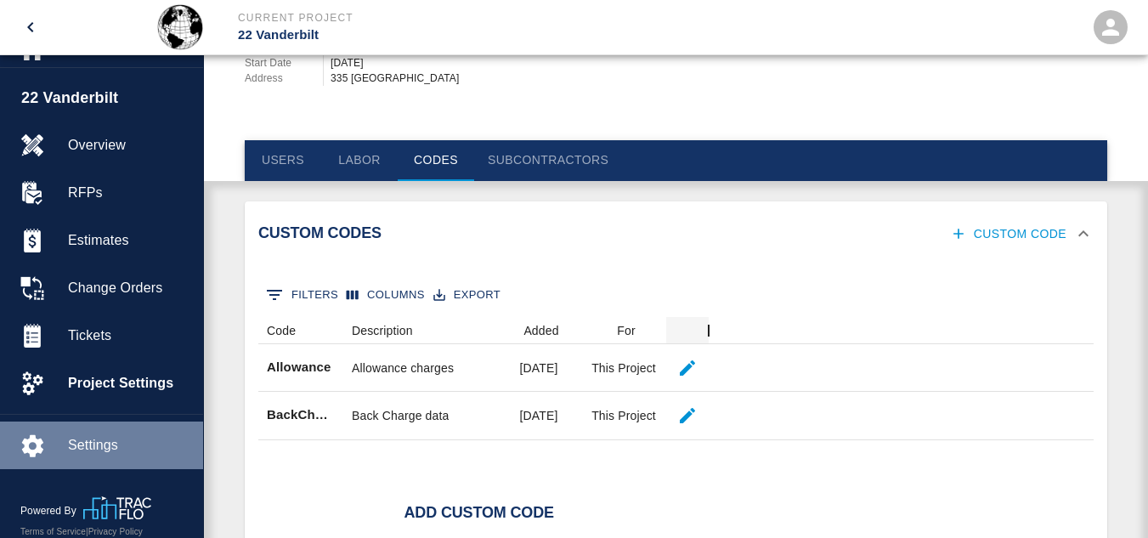
click at [107, 443] on span "Settings" at bounding box center [129, 445] width 122 height 20
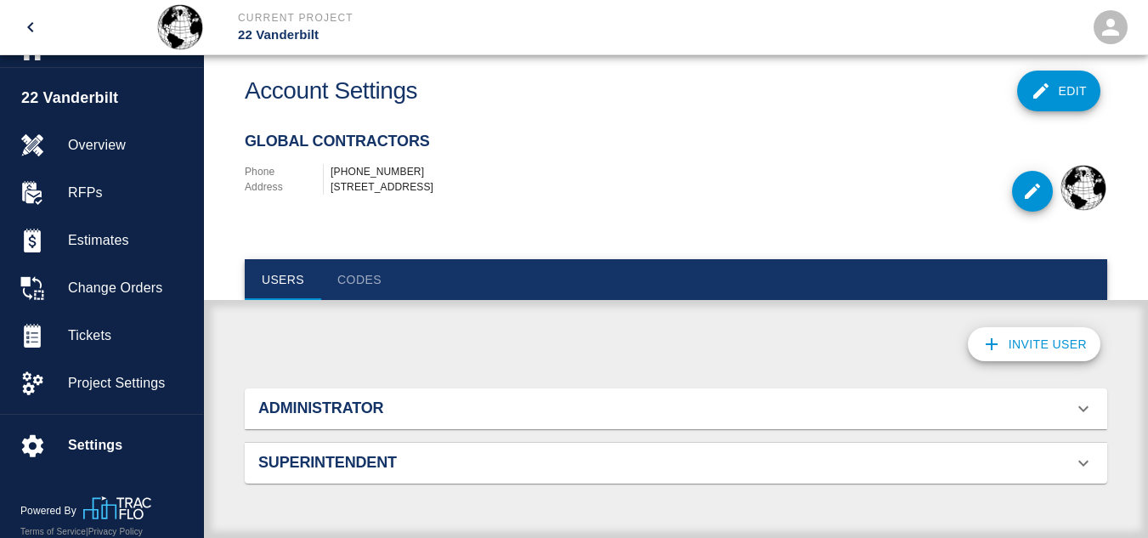
scroll to position [443, 823]
click at [366, 275] on button "Codes" at bounding box center [359, 279] width 76 height 41
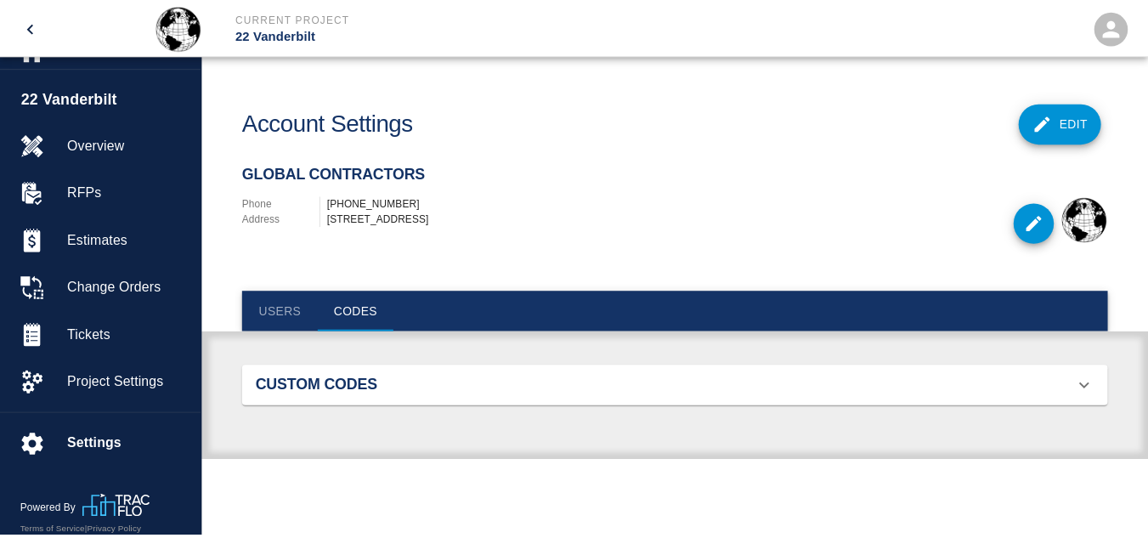
scroll to position [110, 835]
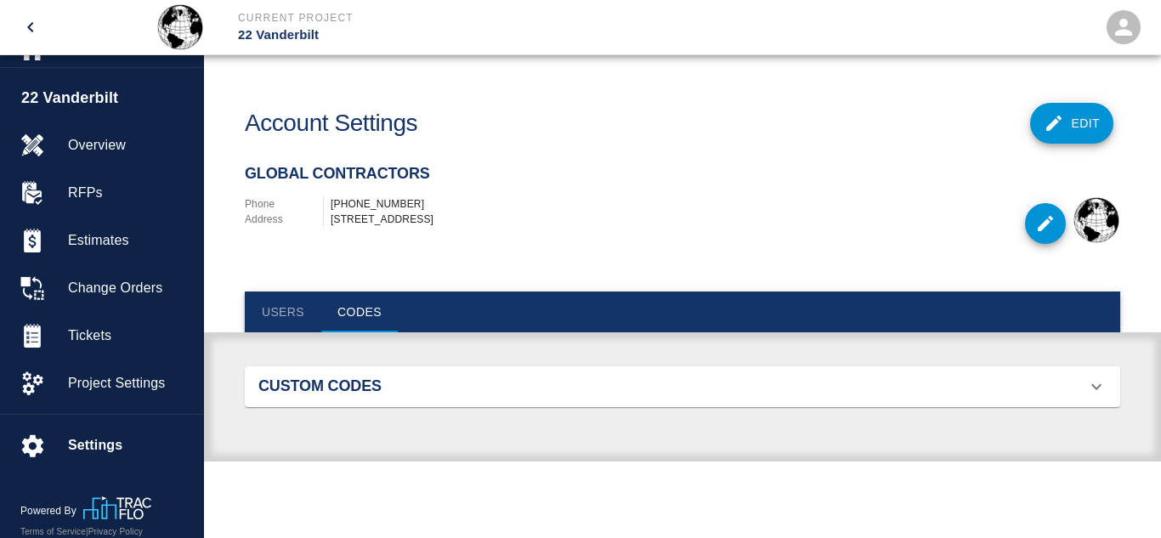
click at [704, 396] on div "Custom Codes" at bounding box center [672, 386] width 828 height 19
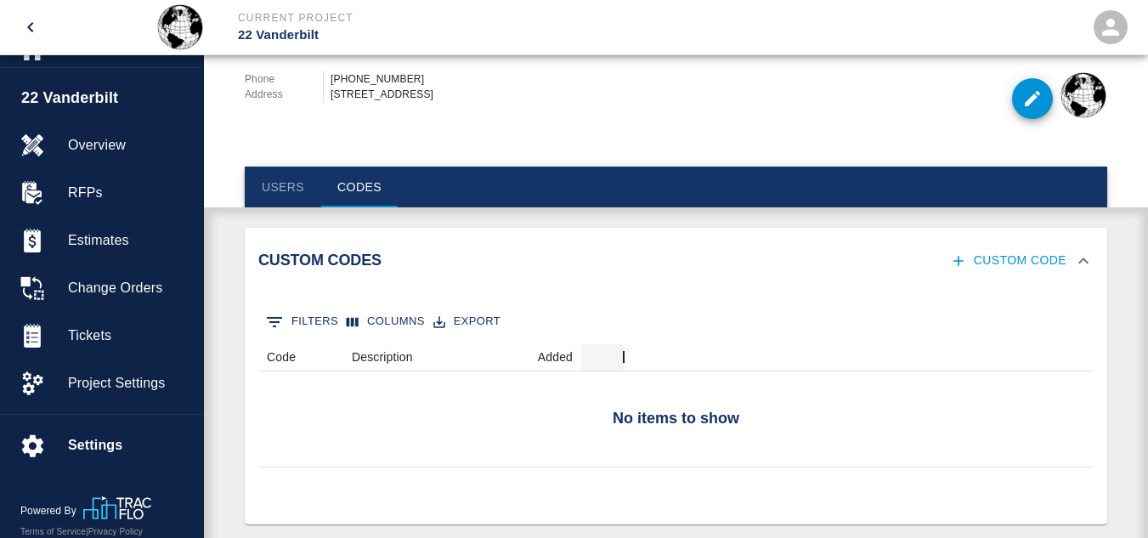
scroll to position [157, 0]
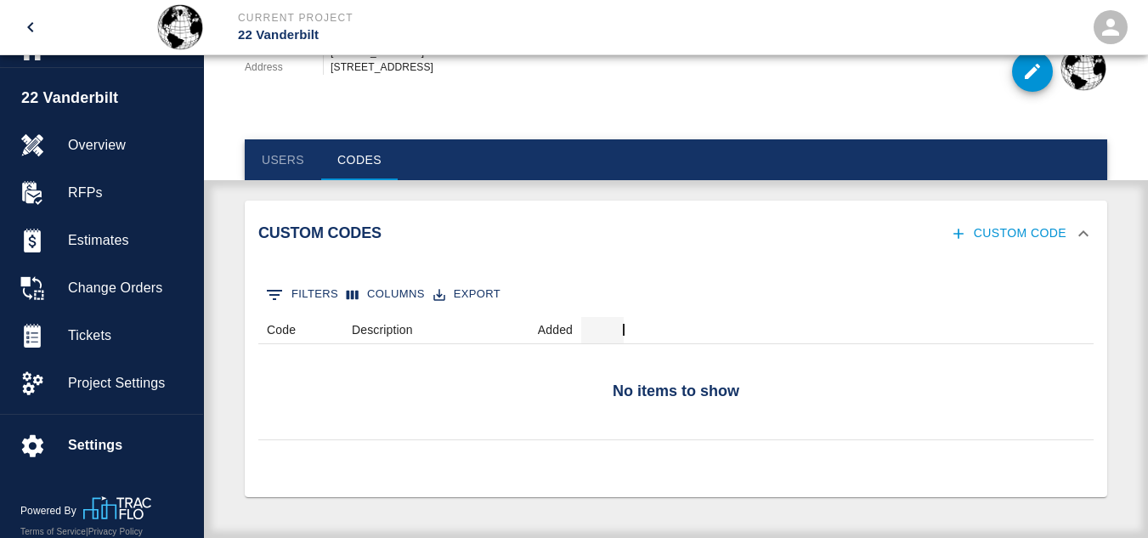
drag, startPoint x: 729, startPoint y: 341, endPoint x: 550, endPoint y: 87, distance: 311.0
click at [550, 87] on div "Phone 1800 555 3753 Address 123 Main Street Anytown, USA" at bounding box center [461, 71] width 432 height 54
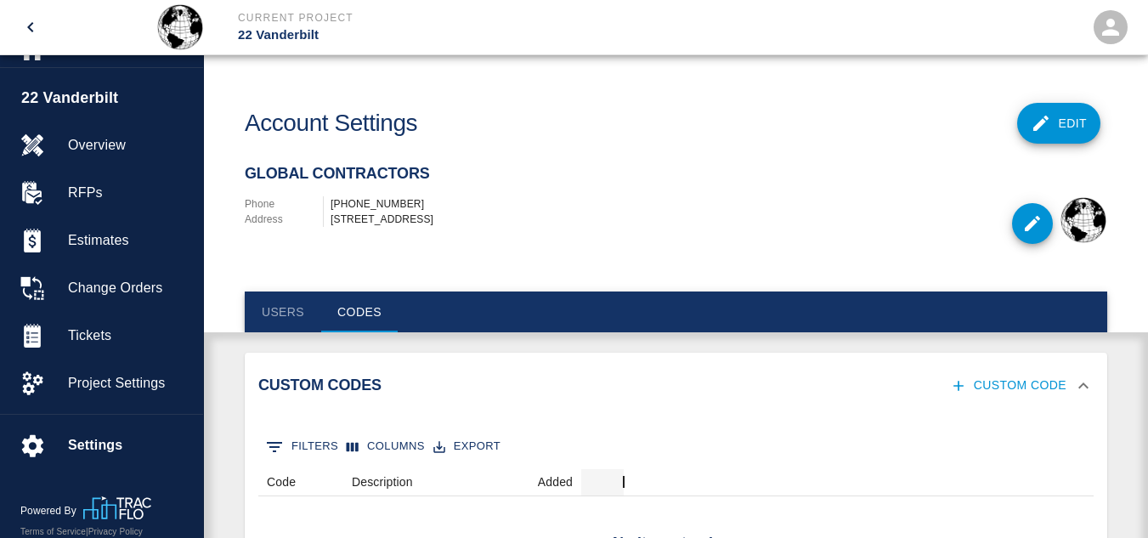
drag, startPoint x: 1112, startPoint y: 36, endPoint x: 797, endPoint y: 104, distance: 321.7
click at [797, 104] on div "Account Settings" at bounding box center [532, 123] width 575 height 55
click at [763, 137] on div "Account Settings" at bounding box center [532, 123] width 575 height 55
click at [1098, 26] on icon "open" at bounding box center [1110, 26] width 25 height 25
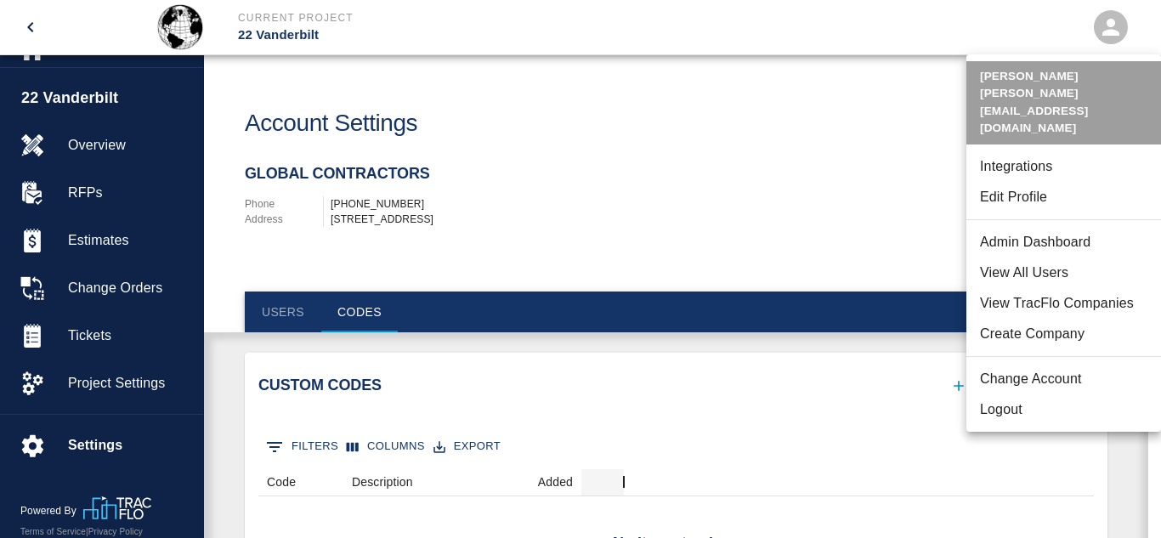
click at [1054, 227] on li "Admin Dashboard" at bounding box center [1063, 242] width 195 height 31
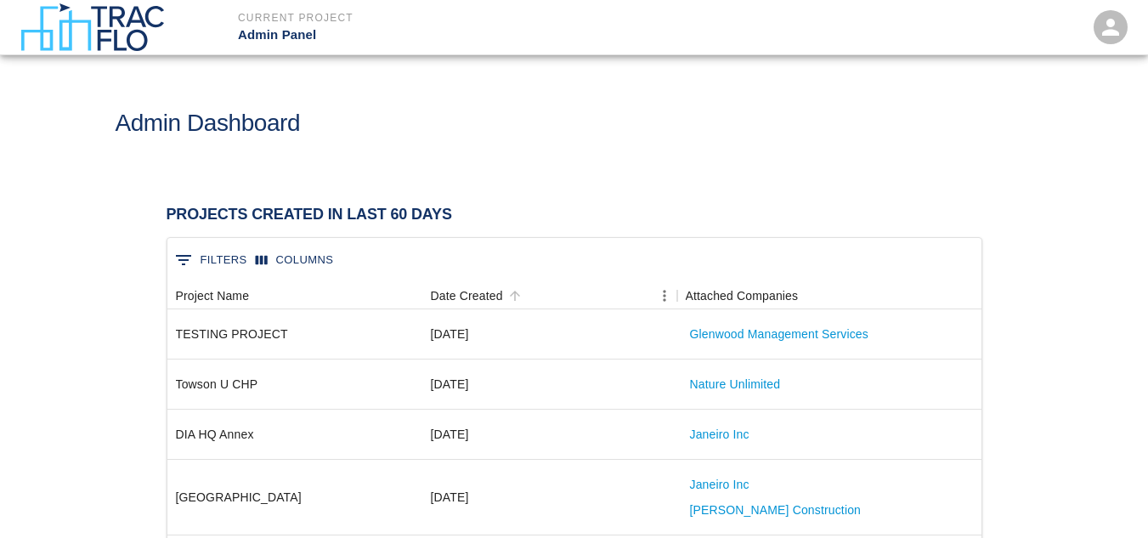
scroll to position [366, 801]
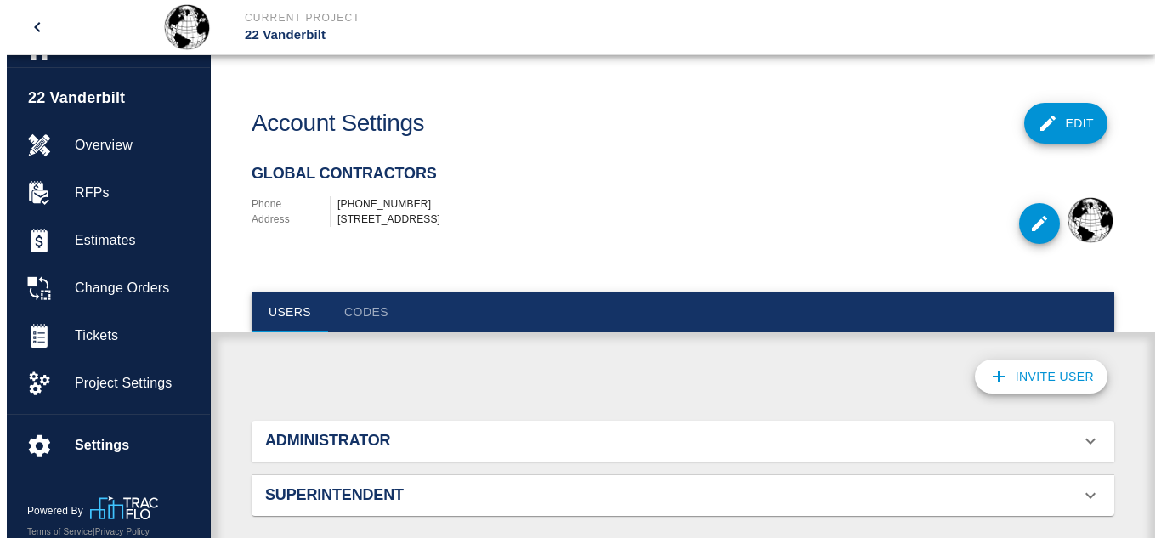
scroll to position [110, 823]
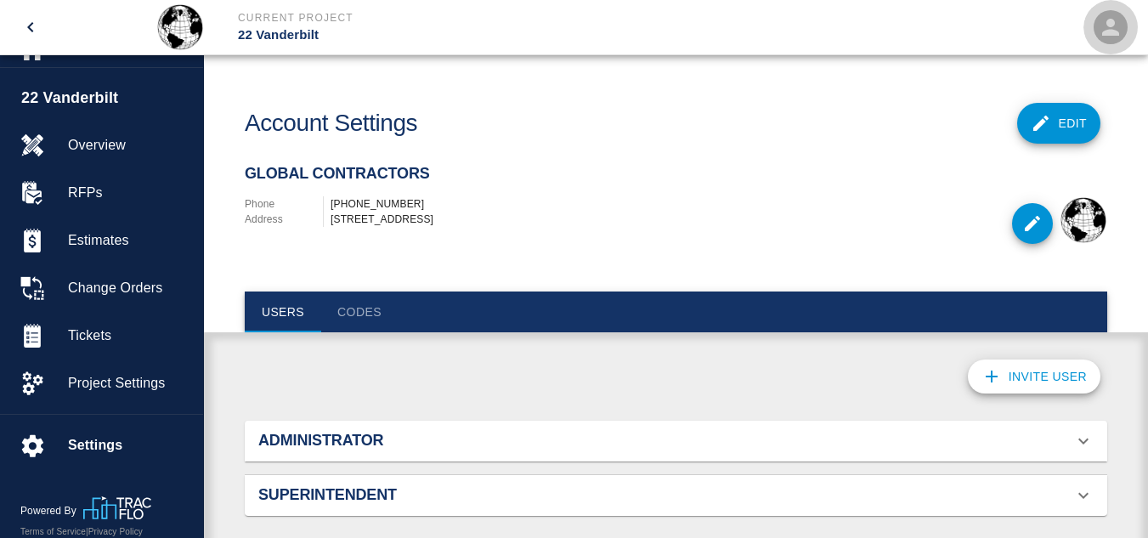
click at [1113, 22] on icon "open" at bounding box center [1110, 27] width 17 height 17
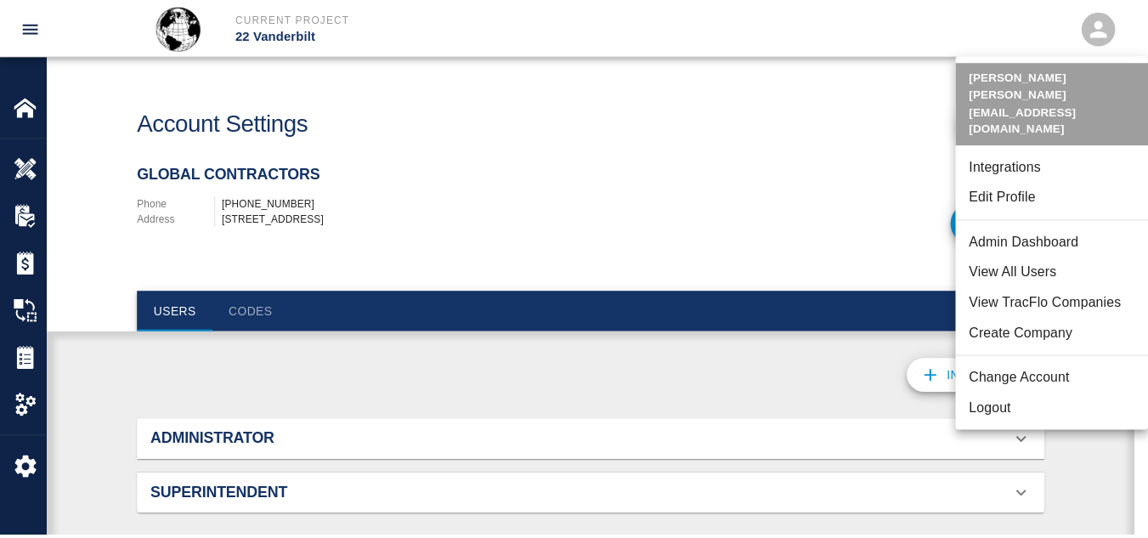
scroll to position [0, 0]
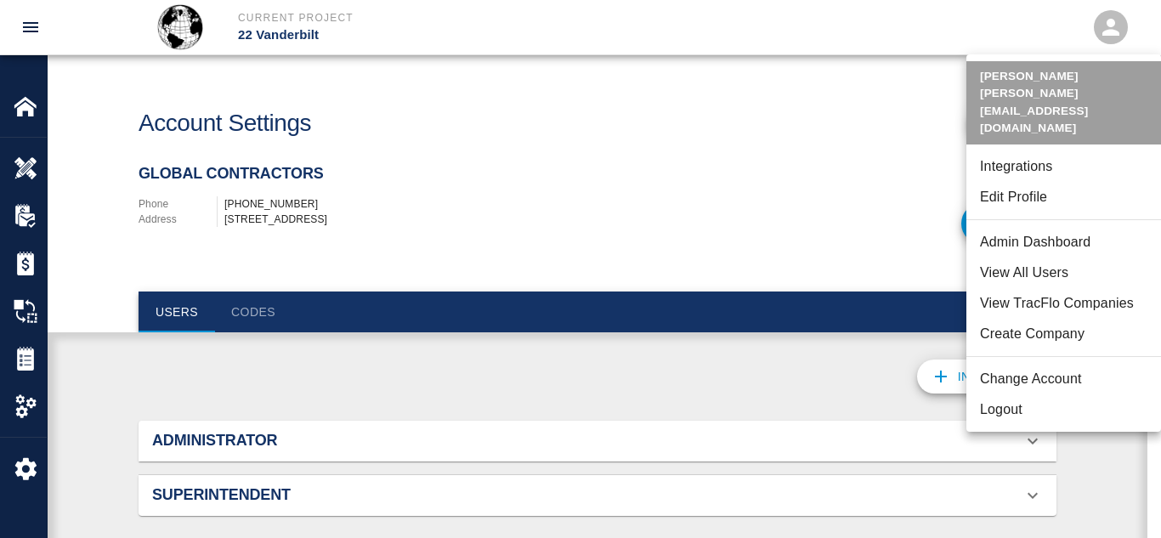
click at [19, 262] on div at bounding box center [580, 269] width 1161 height 538
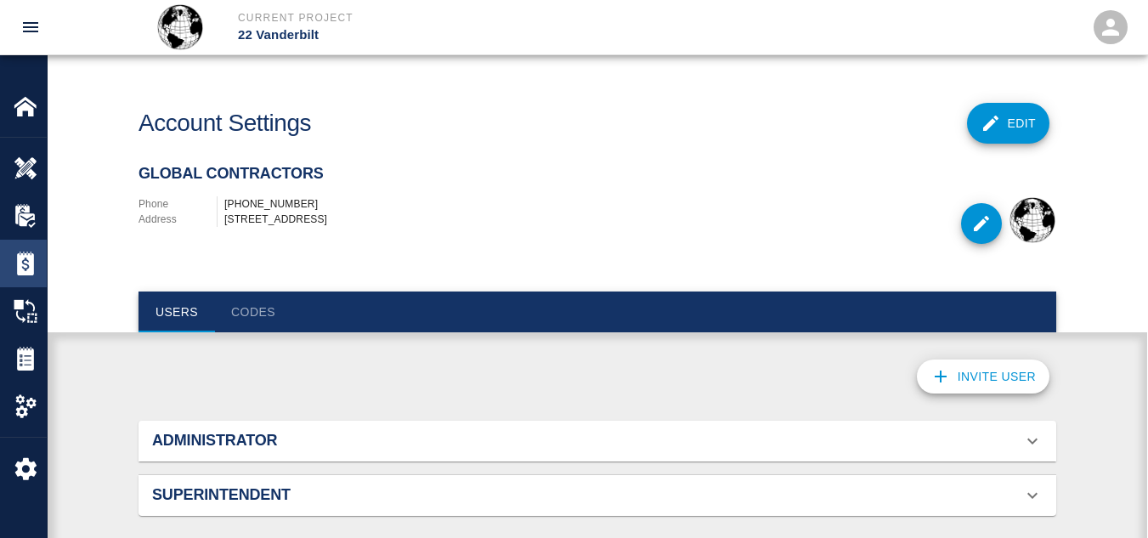
click at [20, 258] on img at bounding box center [26, 264] width 24 height 24
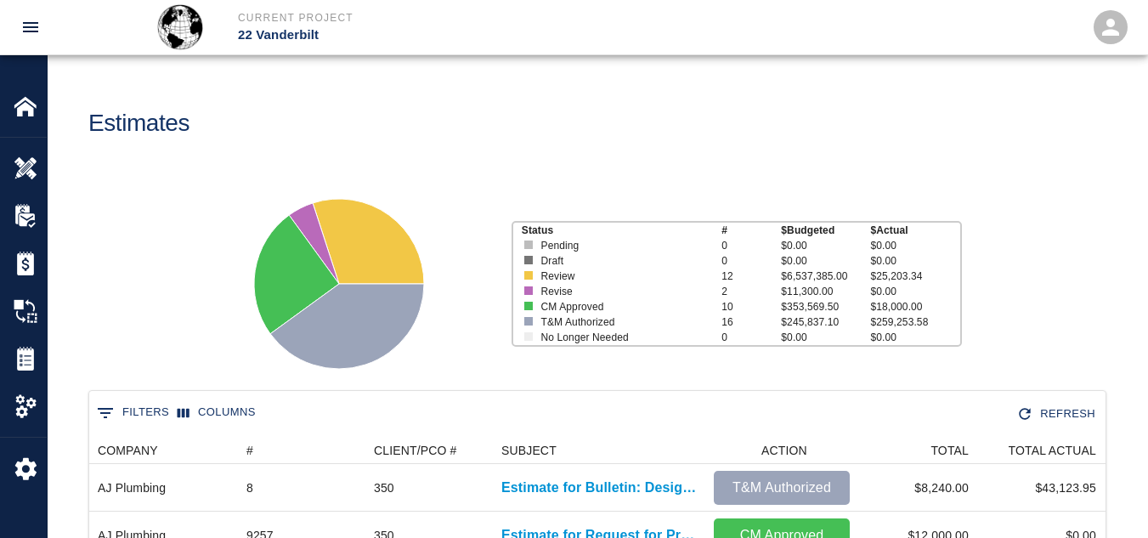
scroll to position [979, 1004]
click at [22, 314] on img at bounding box center [26, 311] width 24 height 24
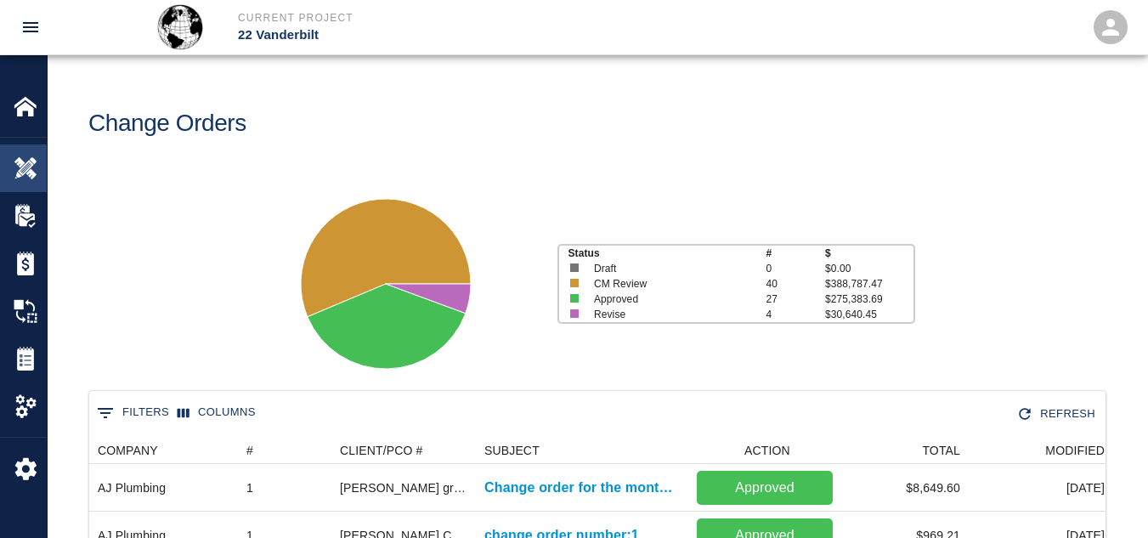
scroll to position [979, 1004]
click at [24, 110] on img at bounding box center [26, 106] width 24 height 24
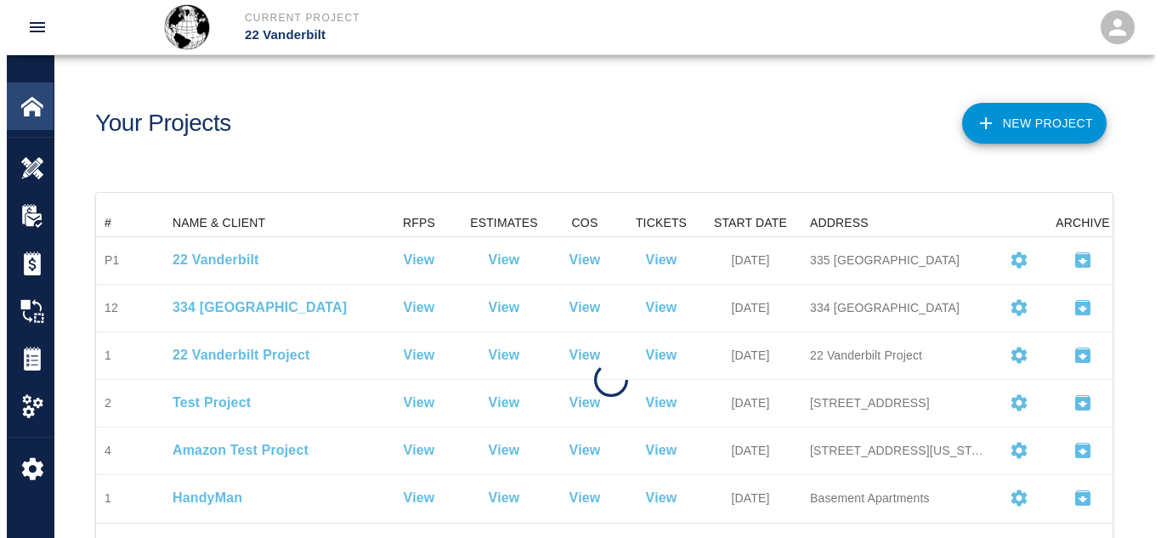
scroll to position [300, 1004]
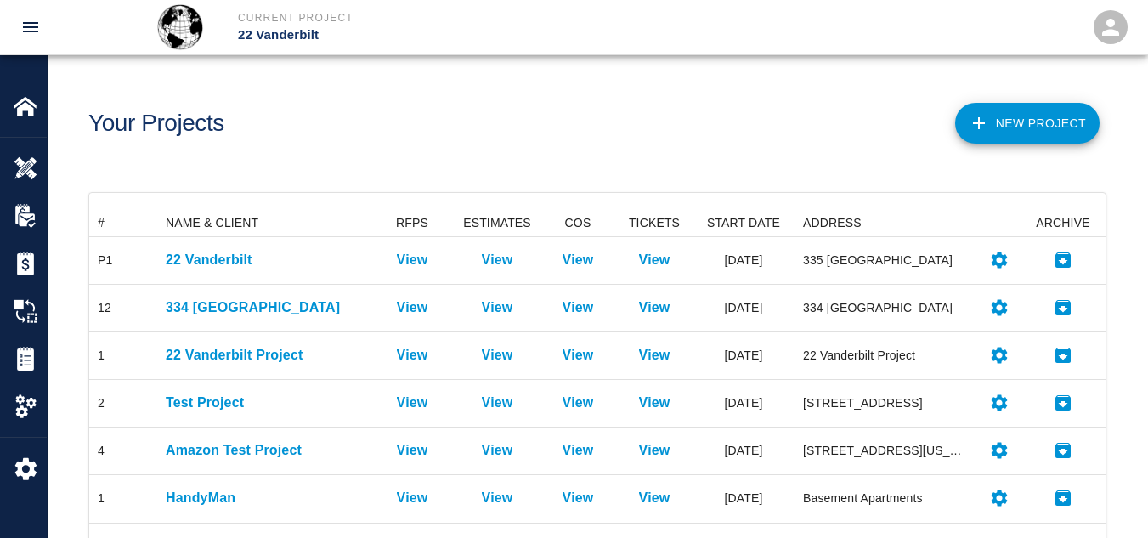
click at [1120, 29] on icon "open" at bounding box center [1110, 26] width 25 height 25
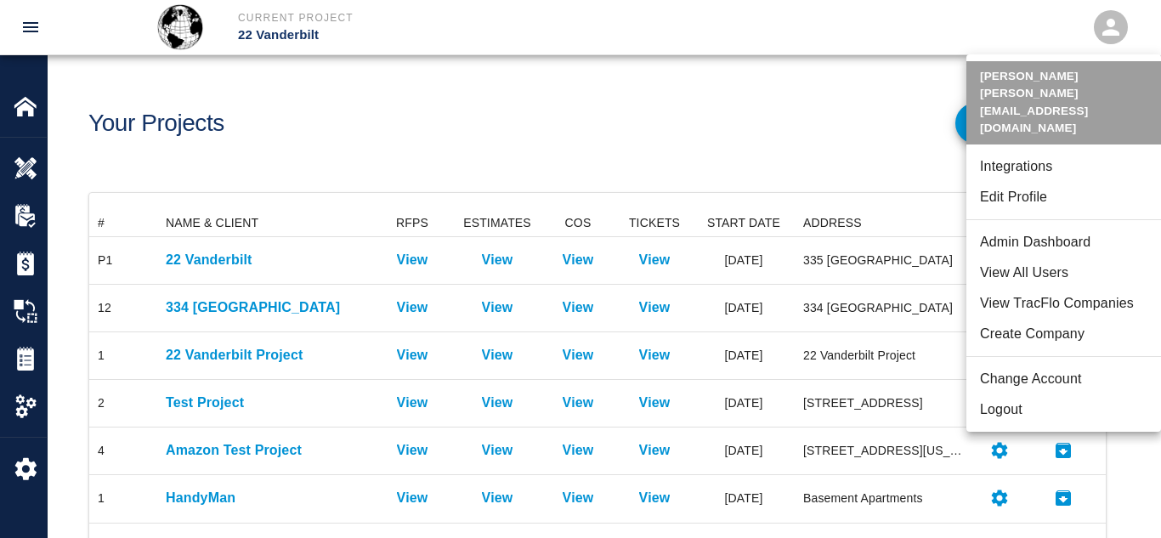
click at [1064, 258] on li "View All Users" at bounding box center [1063, 273] width 195 height 31
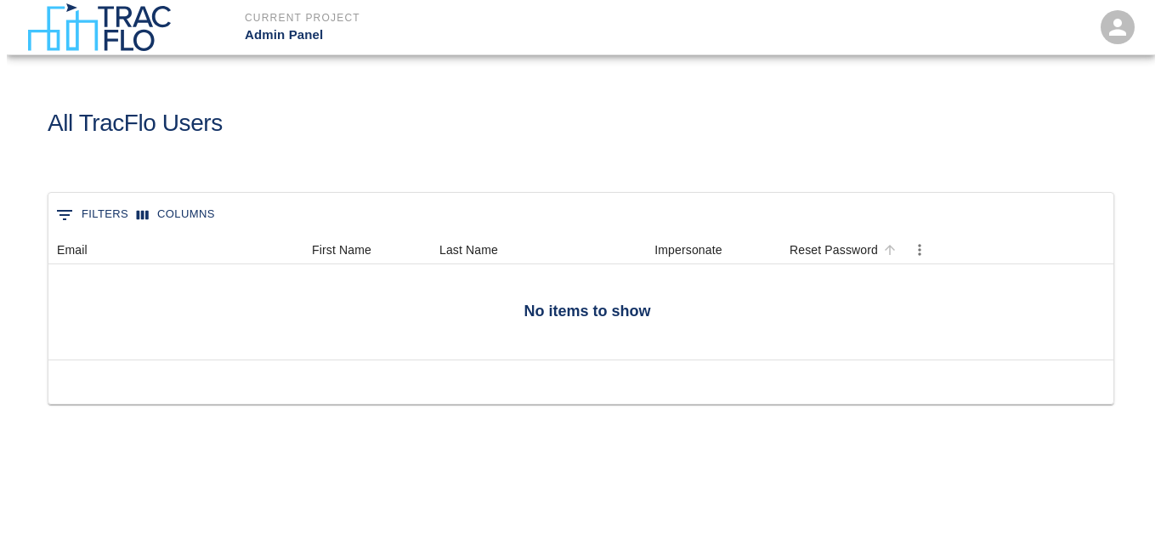
scroll to position [14, 14]
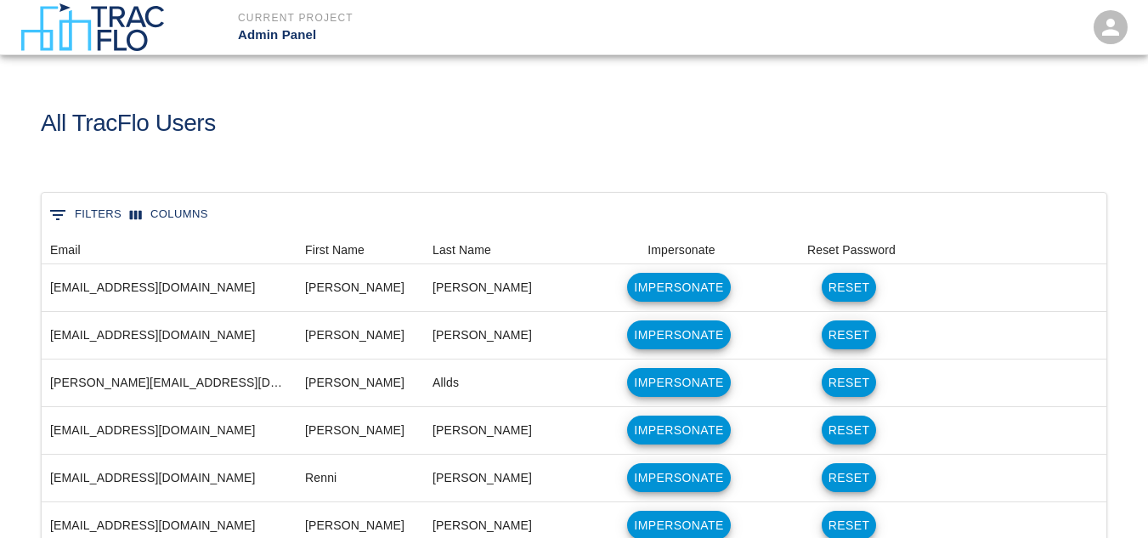
click at [99, 214] on button "0 Filters" at bounding box center [85, 214] width 81 height 27
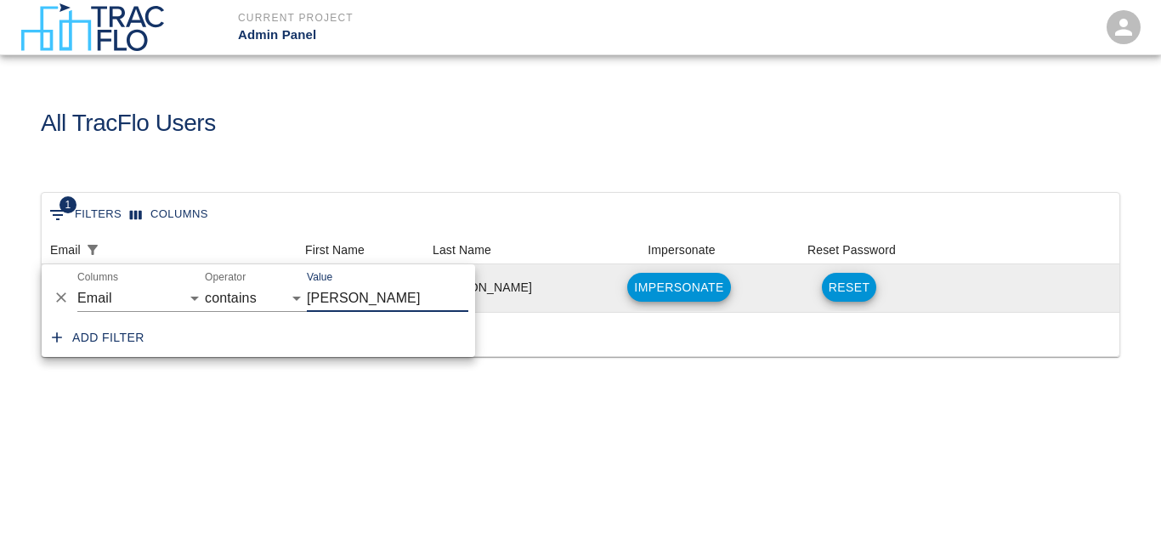
type input "glover"
click at [696, 293] on button "Impersonate" at bounding box center [678, 287] width 103 height 29
